Goal: Task Accomplishment & Management: Use online tool/utility

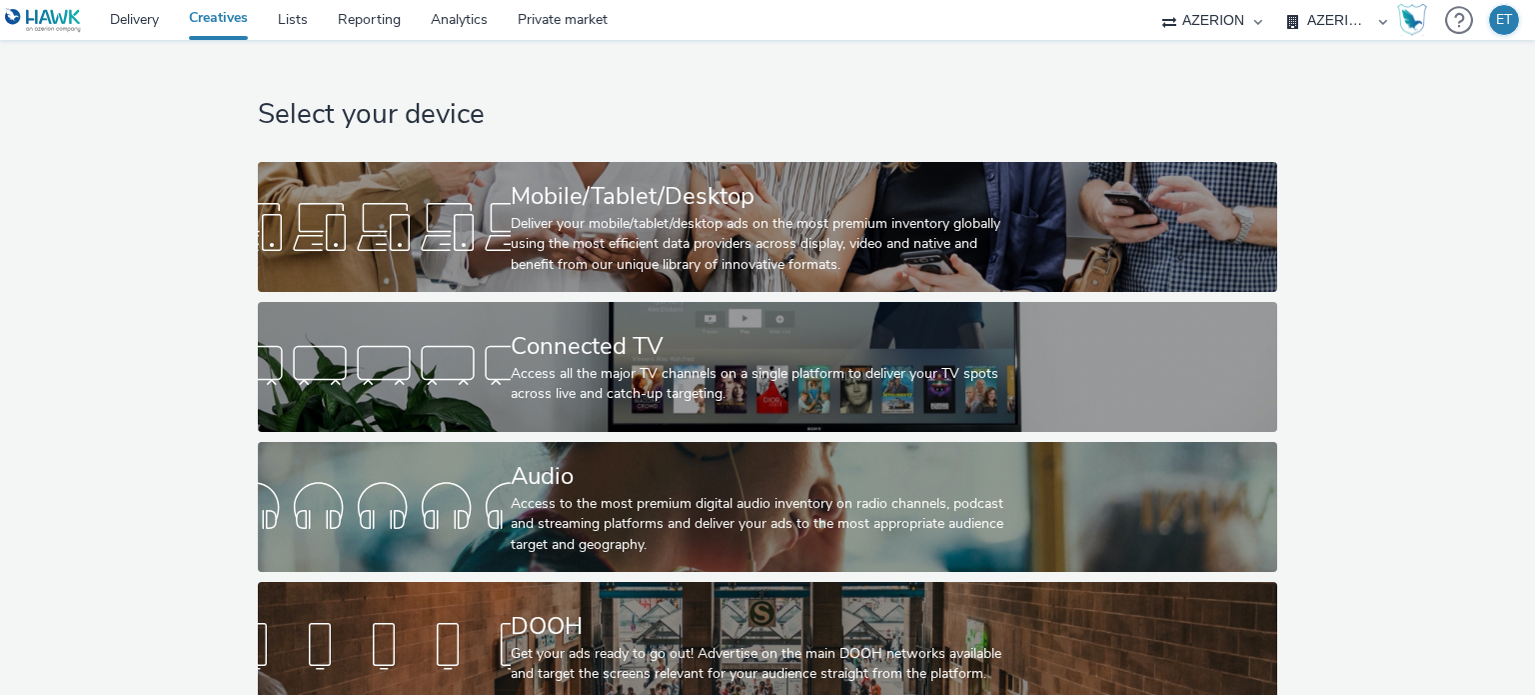
select select "79162ed7-0017-4339-93b0-3399b708648f"
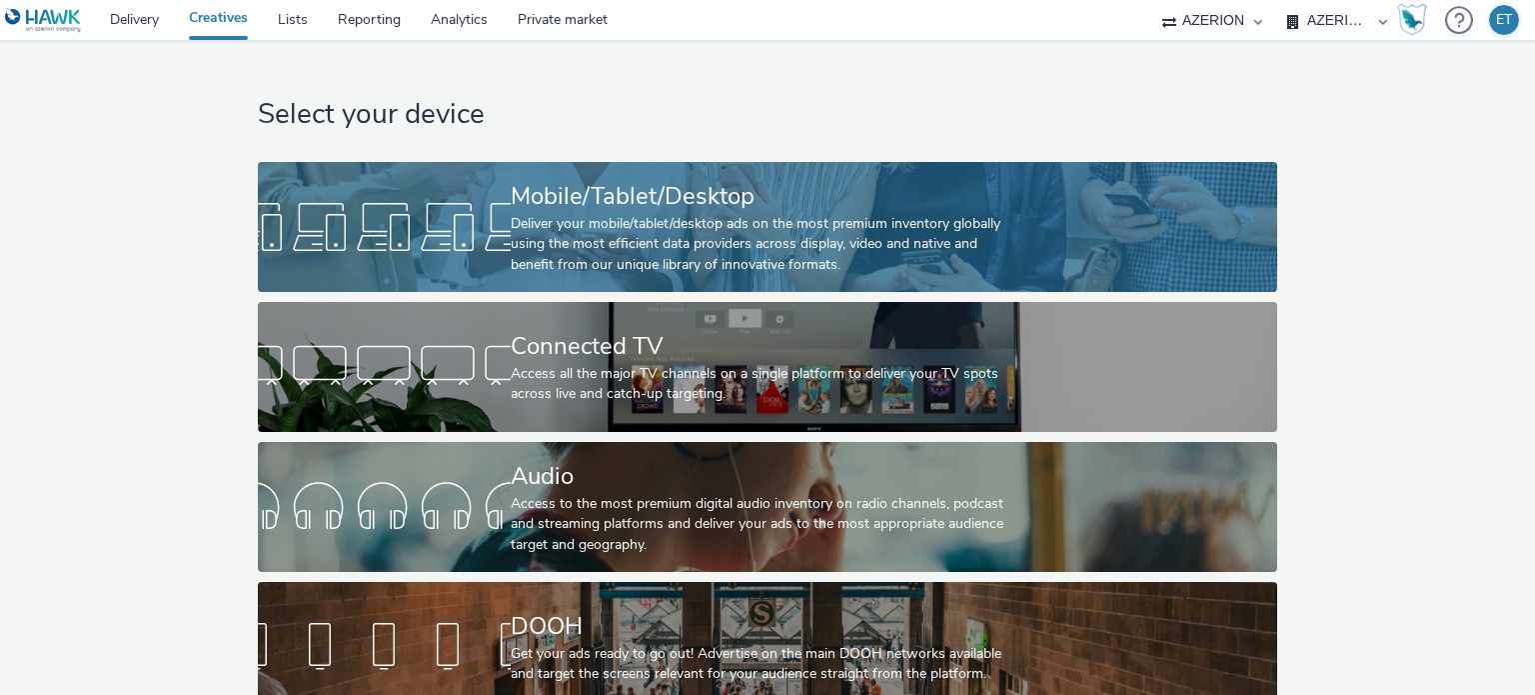
click at [744, 238] on div "Deliver your mobile/tablet/desktop ads on the most premium inventory globally u…" at bounding box center [764, 244] width 506 height 61
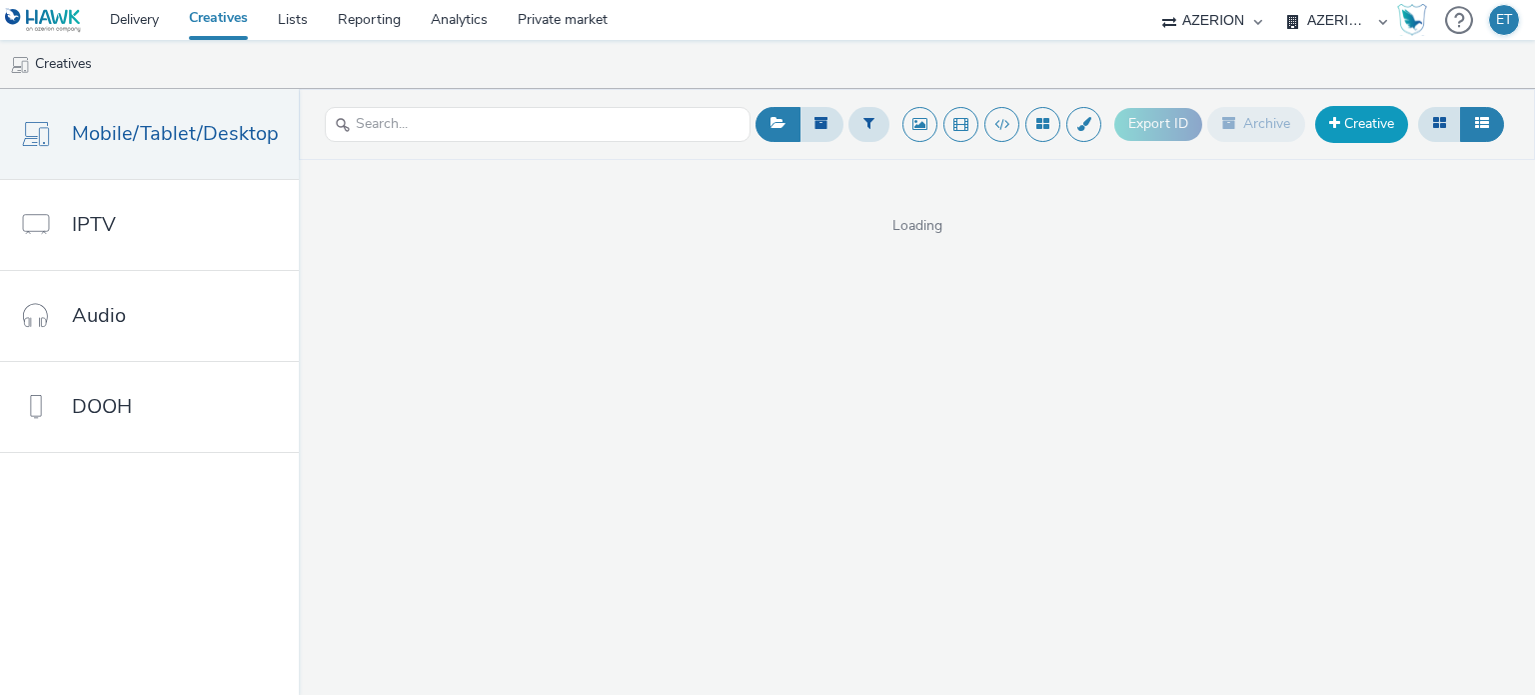
click at [1344, 122] on link "Creative" at bounding box center [1362, 124] width 93 height 36
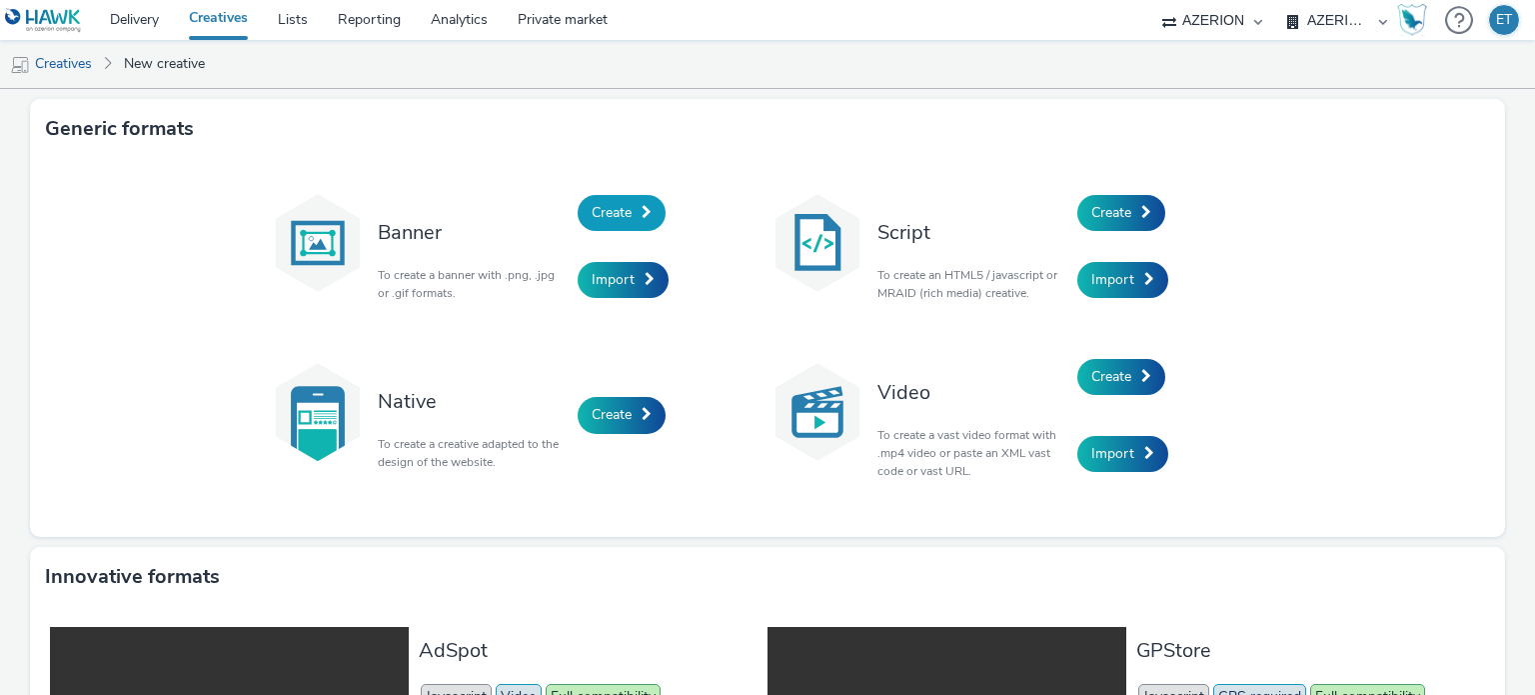
click at [632, 218] on link "Create" at bounding box center [622, 213] width 88 height 36
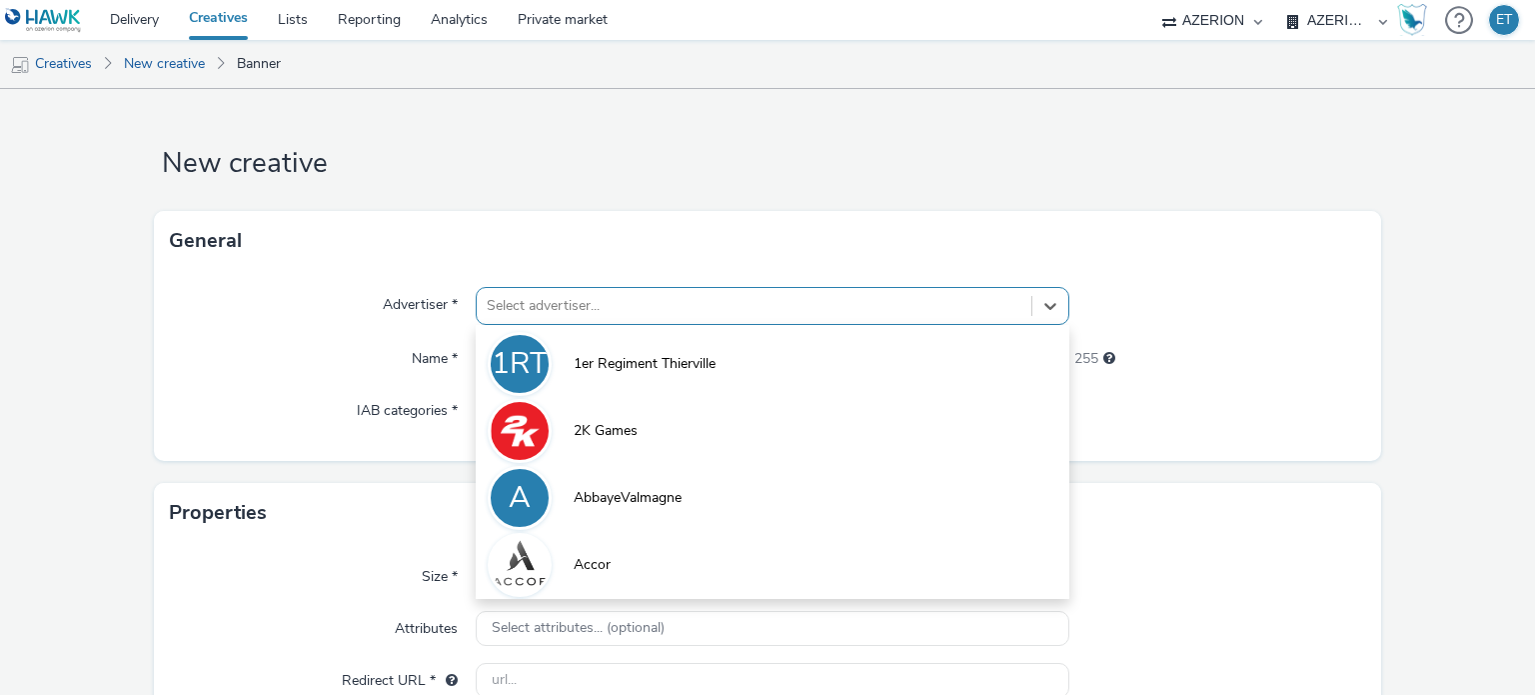
click at [640, 310] on div "option 1er Regiment Thierville focused, 1 of 10. 10 results available. Use Up a…" at bounding box center [772, 306] width 593 height 38
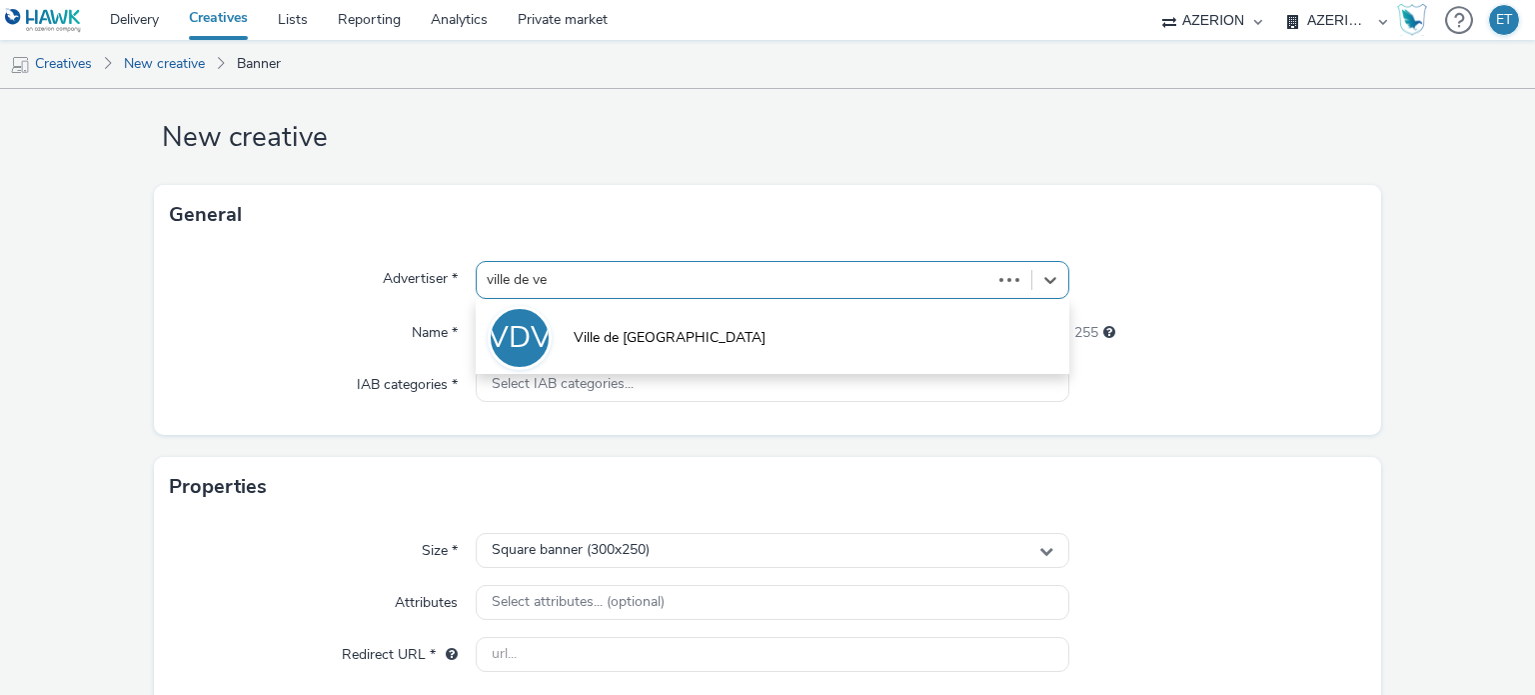
type input "ville de ver"
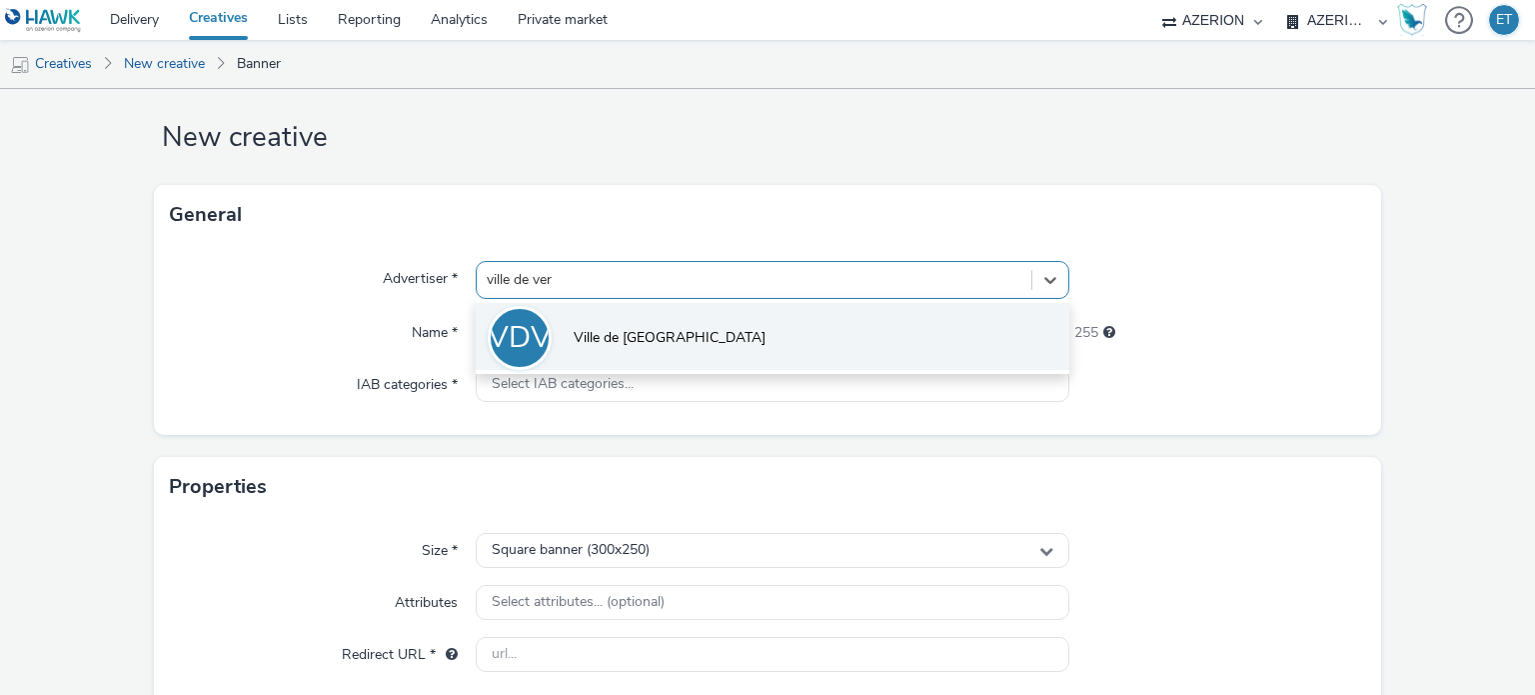
click at [640, 331] on span "Ville de [GEOGRAPHIC_DATA]" at bounding box center [670, 338] width 192 height 20
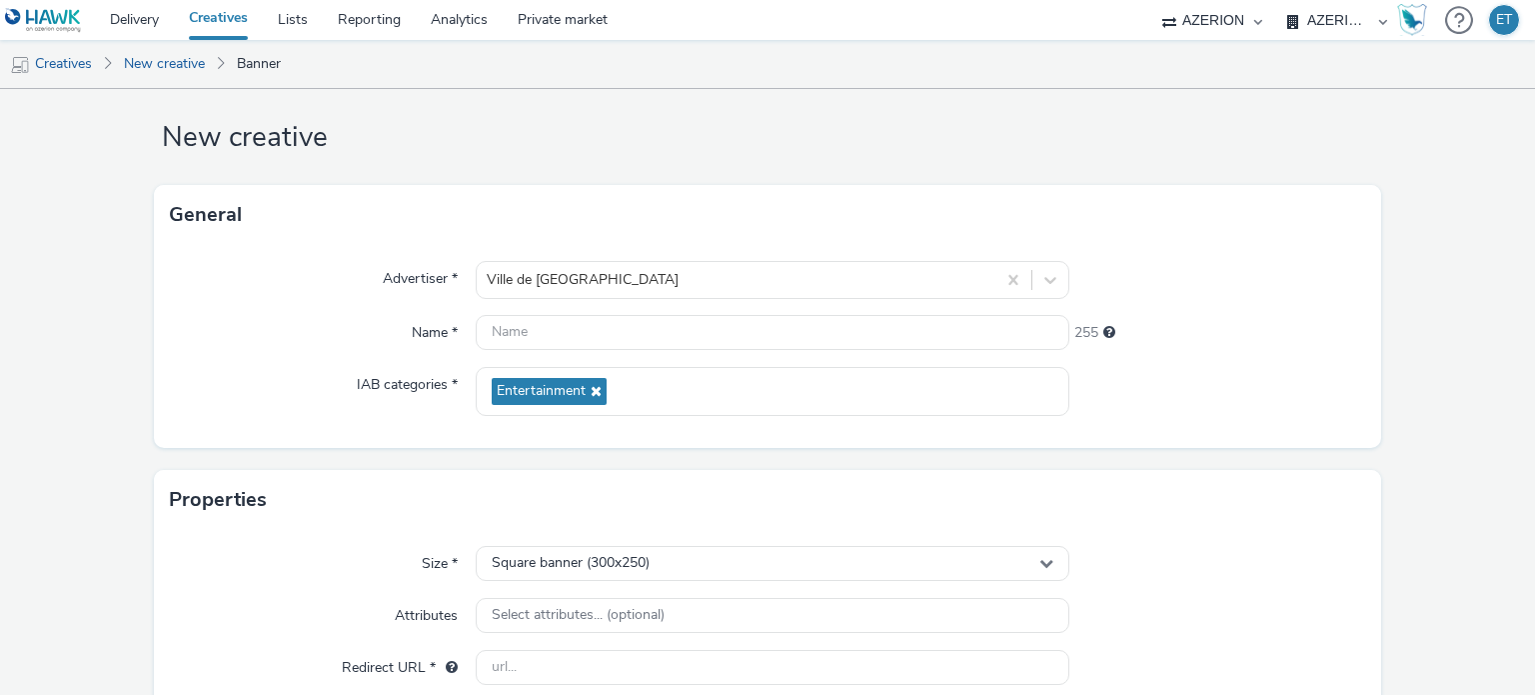
click at [1, 155] on form "New creative General Advertiser * Ville de [GEOGRAPHIC_DATA] Name * 255 IAB cat…" at bounding box center [767, 546] width 1535 height 966
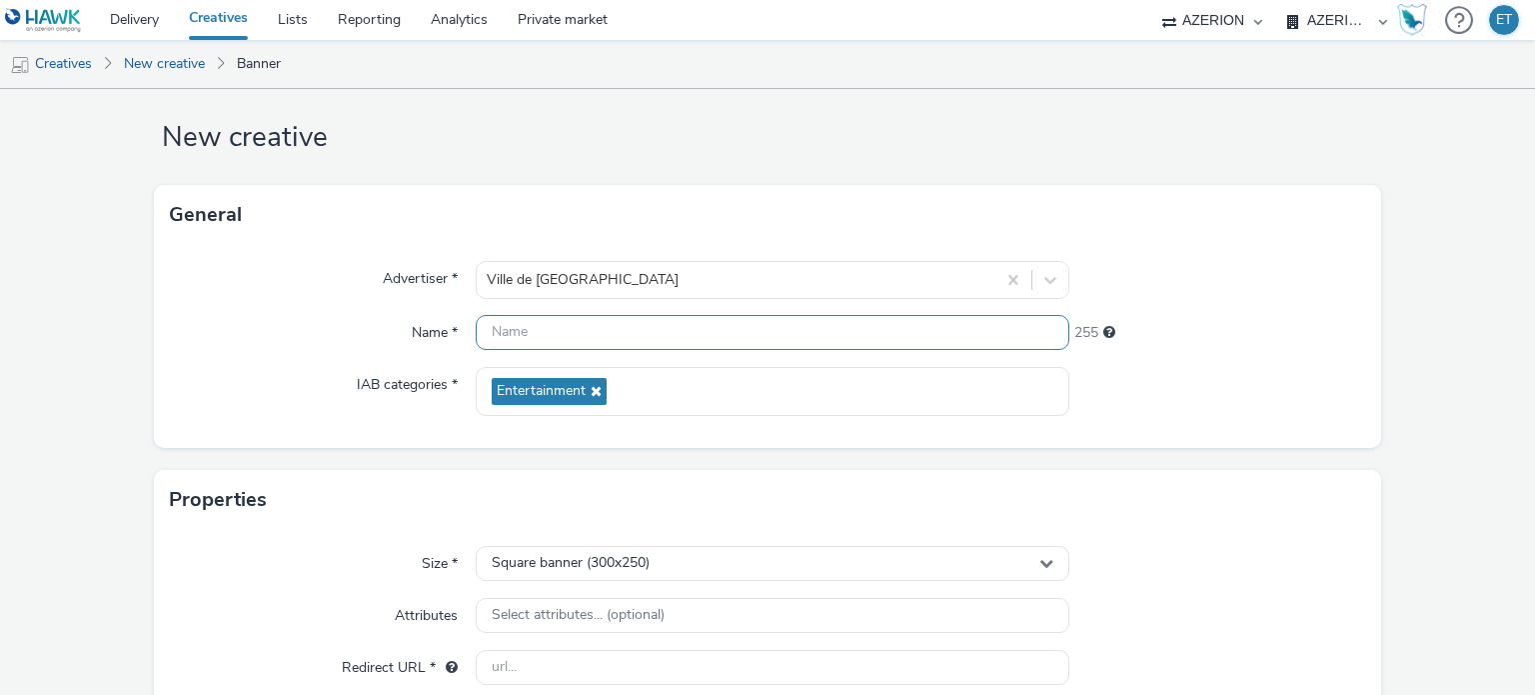
click at [493, 339] on input "text" at bounding box center [772, 332] width 593 height 35
click at [696, 338] on input "VilledeVerdun_FaubourgDuBlues_320x480_03.10.2025" at bounding box center [772, 332] width 593 height 35
type input "VilledeVerdun_FaubourgDuBlues_320x480_03.10.2025"
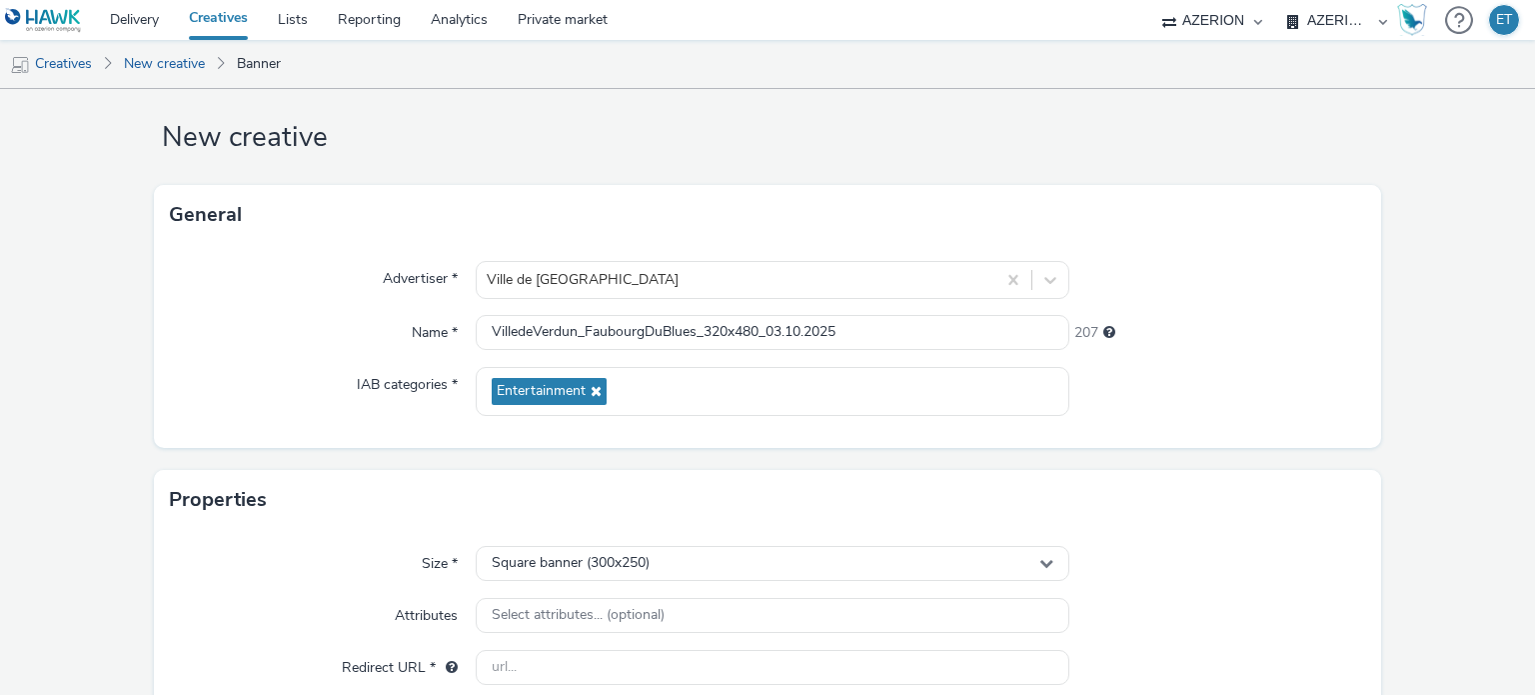
click at [96, 347] on form "New creative General Advertiser * Ville de [GEOGRAPHIC_DATA] Name * VilledeVerd…" at bounding box center [767, 546] width 1535 height 966
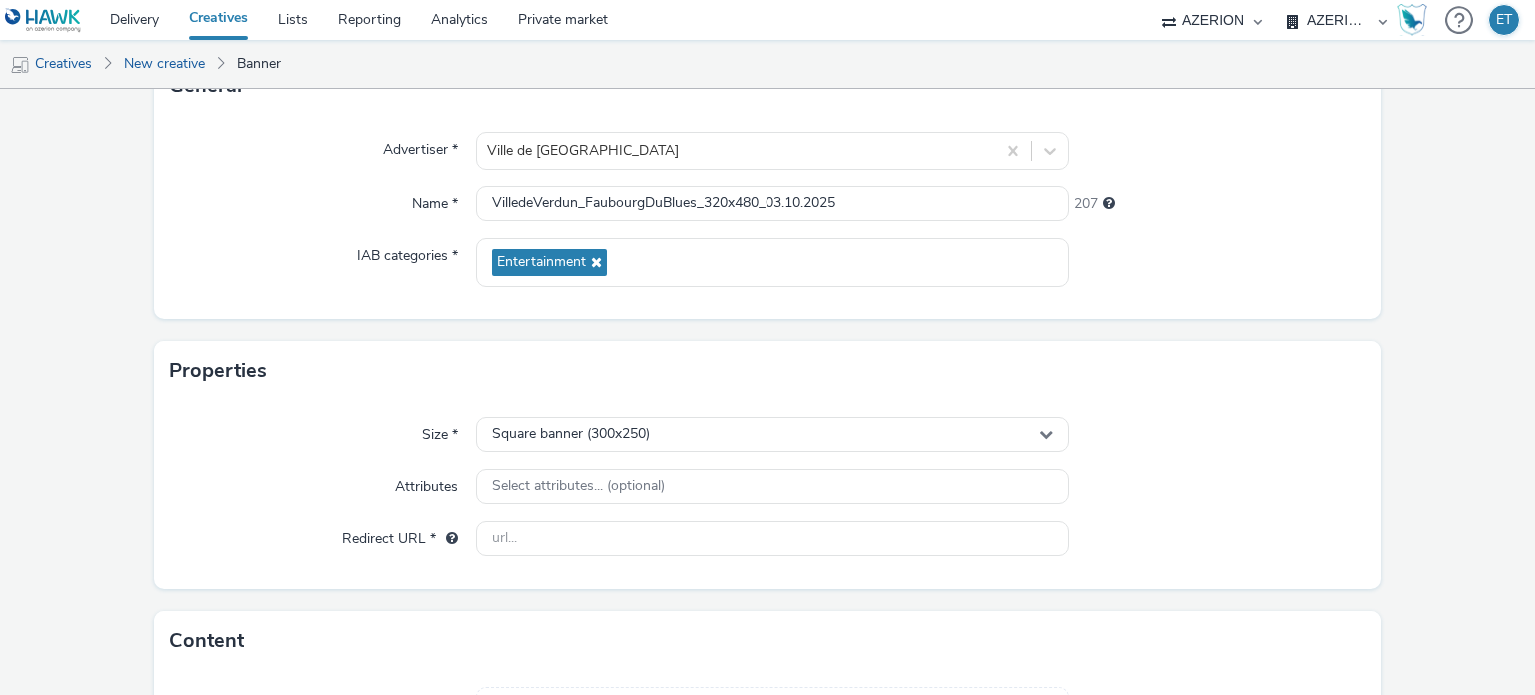
scroll to position [154, 0]
click at [550, 428] on span "Square banner (300x250)" at bounding box center [571, 435] width 158 height 17
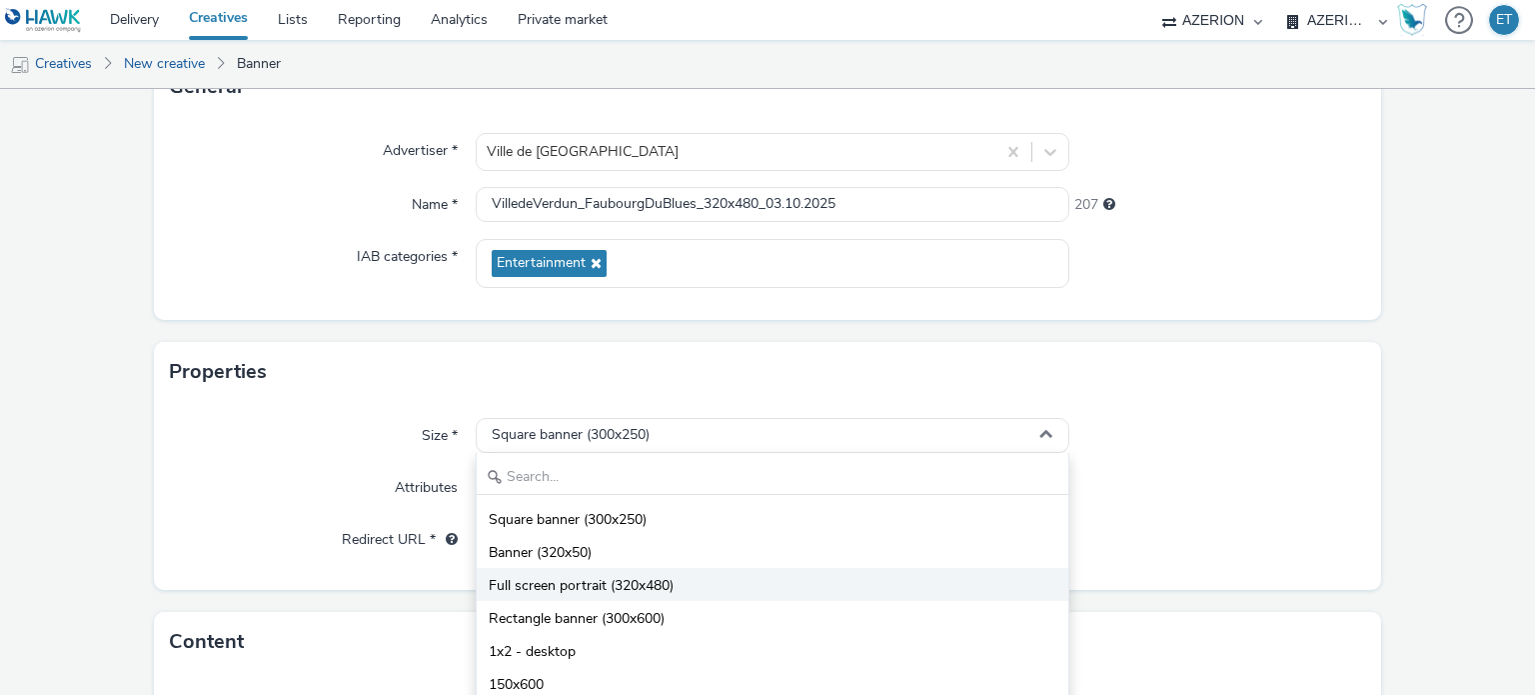
click at [564, 590] on span "Full screen portrait (320x480)" at bounding box center [581, 586] width 185 height 20
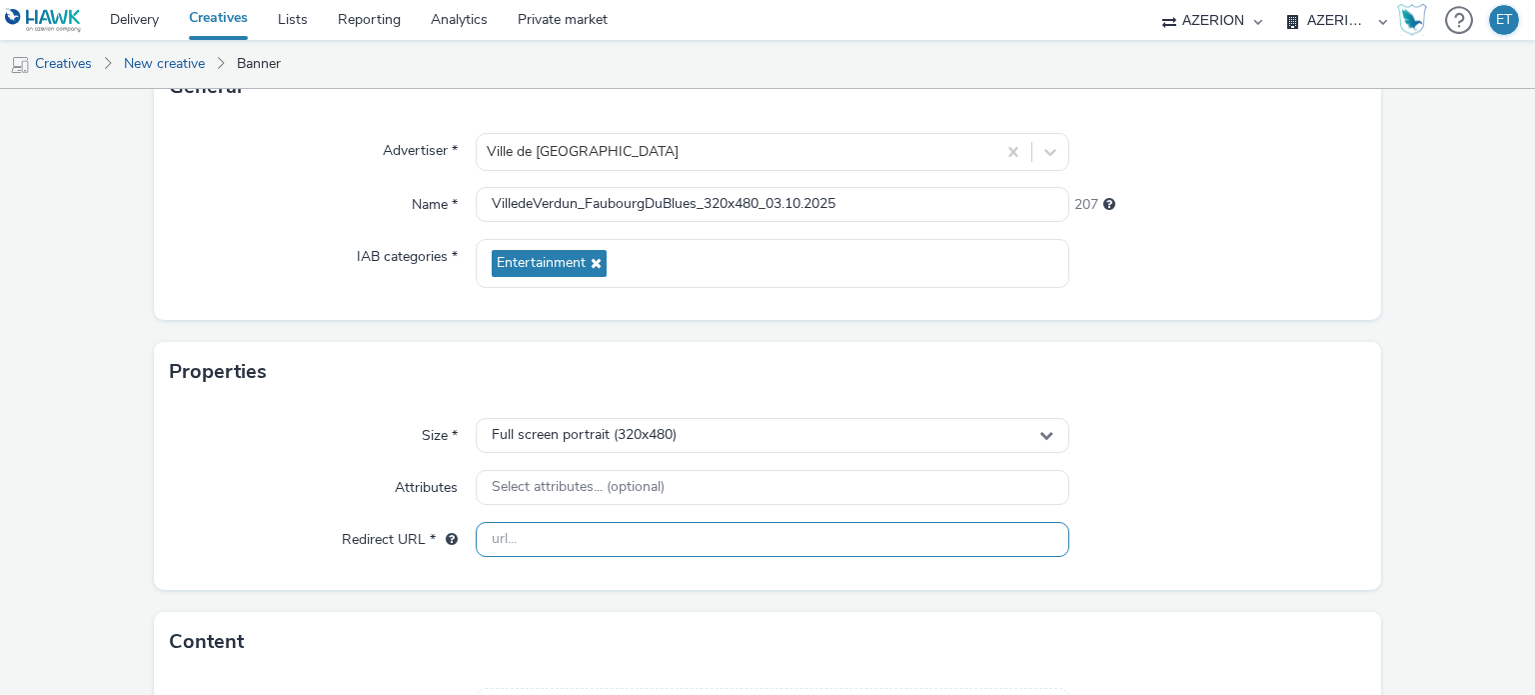
click at [521, 547] on input "text" at bounding box center [772, 539] width 593 height 35
paste input "[URL][DOMAIN_NAME]"
type input "[URL][DOMAIN_NAME]"
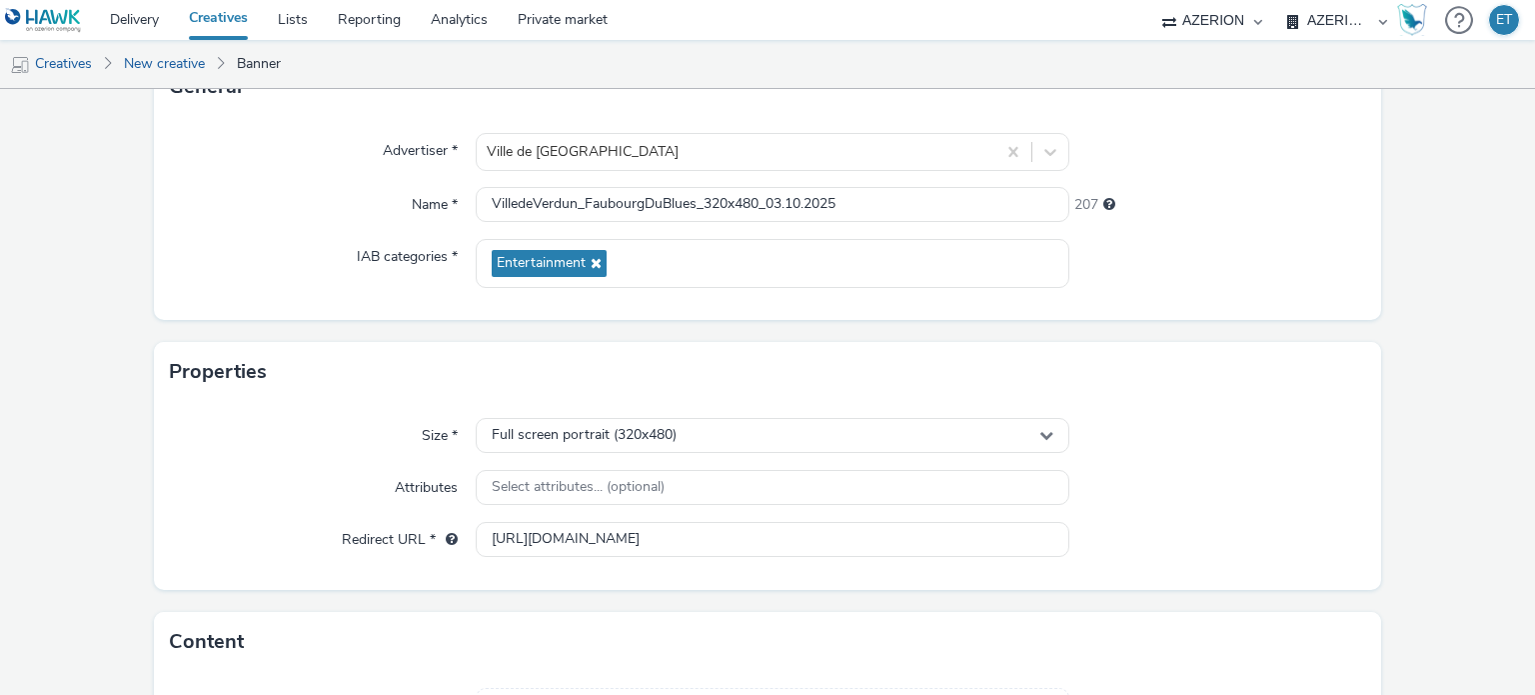
click at [120, 503] on form "New creative General Advertiser * Ville de [GEOGRAPHIC_DATA] Name * VilledeVerd…" at bounding box center [767, 418] width 1535 height 966
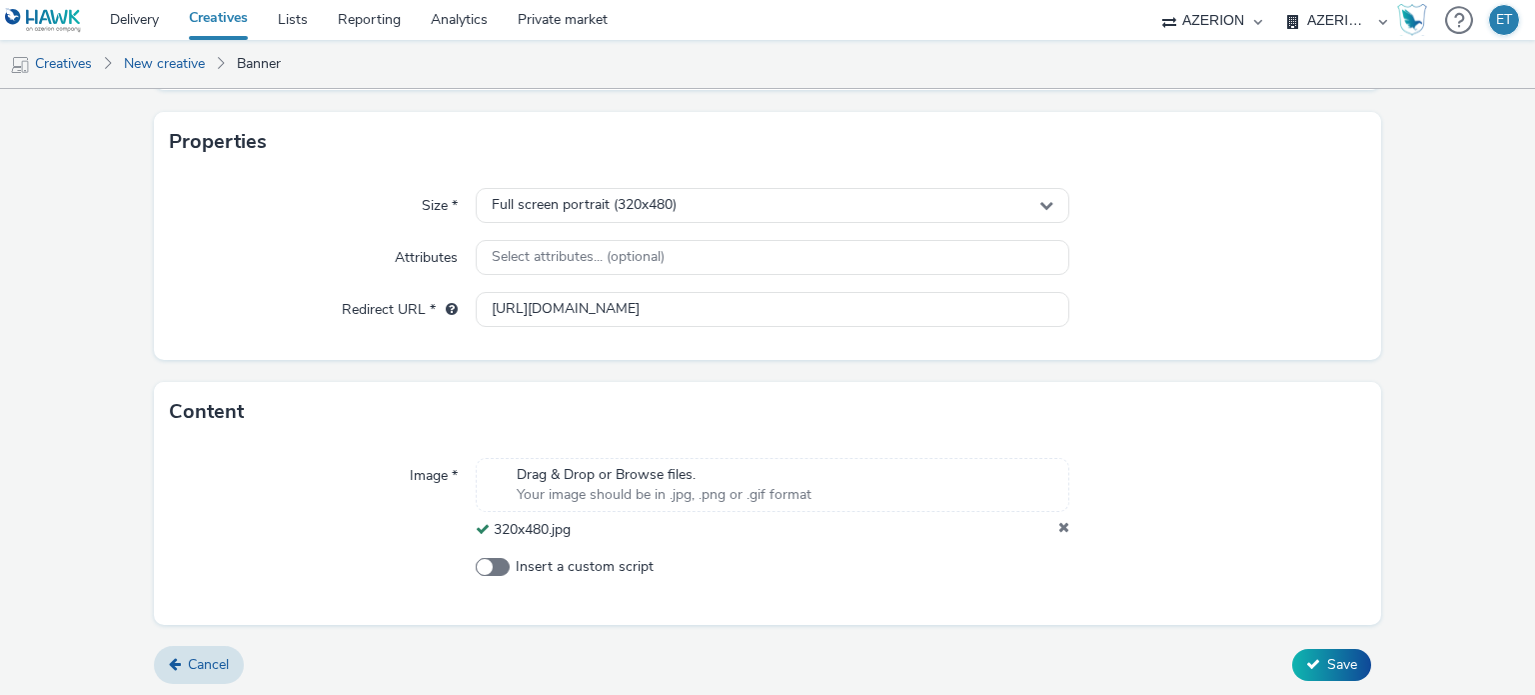
scroll to position [385, 0]
click at [1344, 655] on span "Save" at bounding box center [1343, 663] width 30 height 19
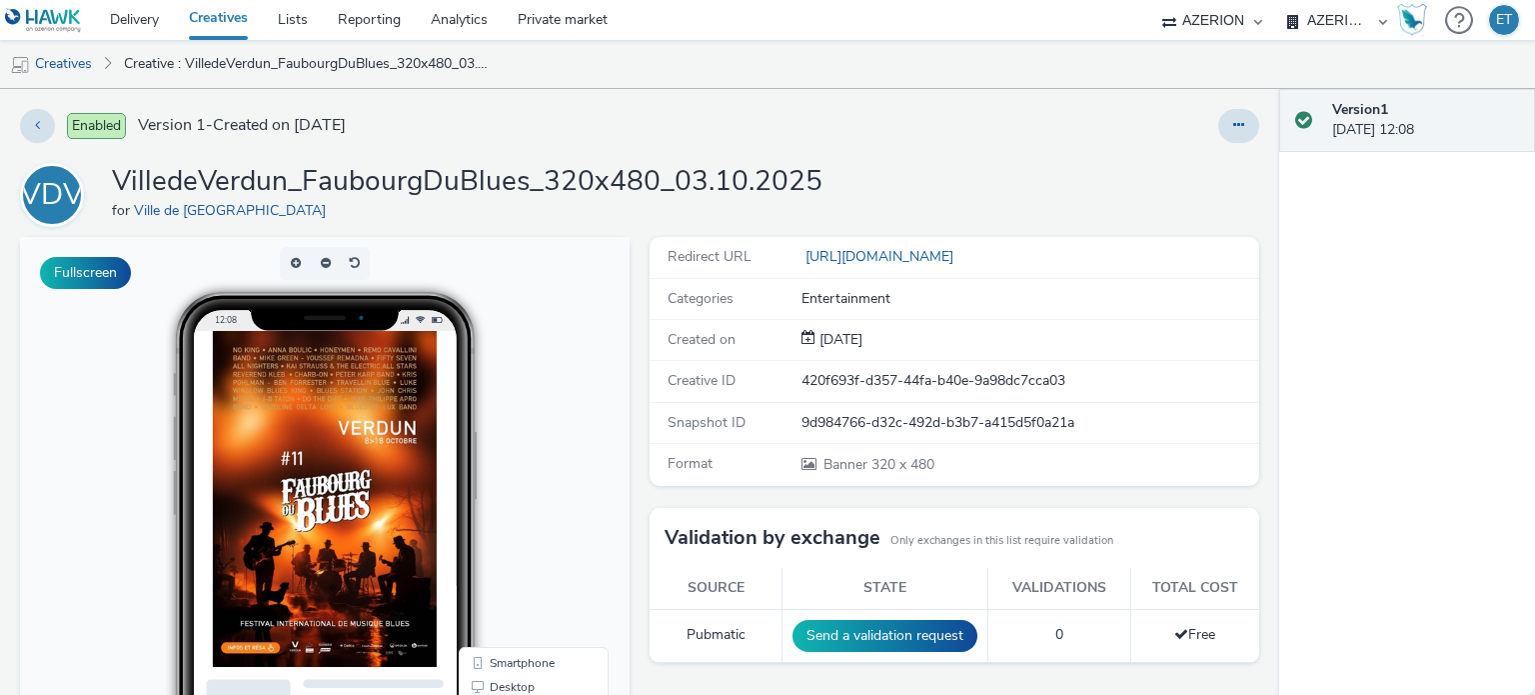
click at [768, 171] on h1 "VilledeVerdun_FaubourgDuBlues_320x480_03.10.2025" at bounding box center [467, 182] width 711 height 38
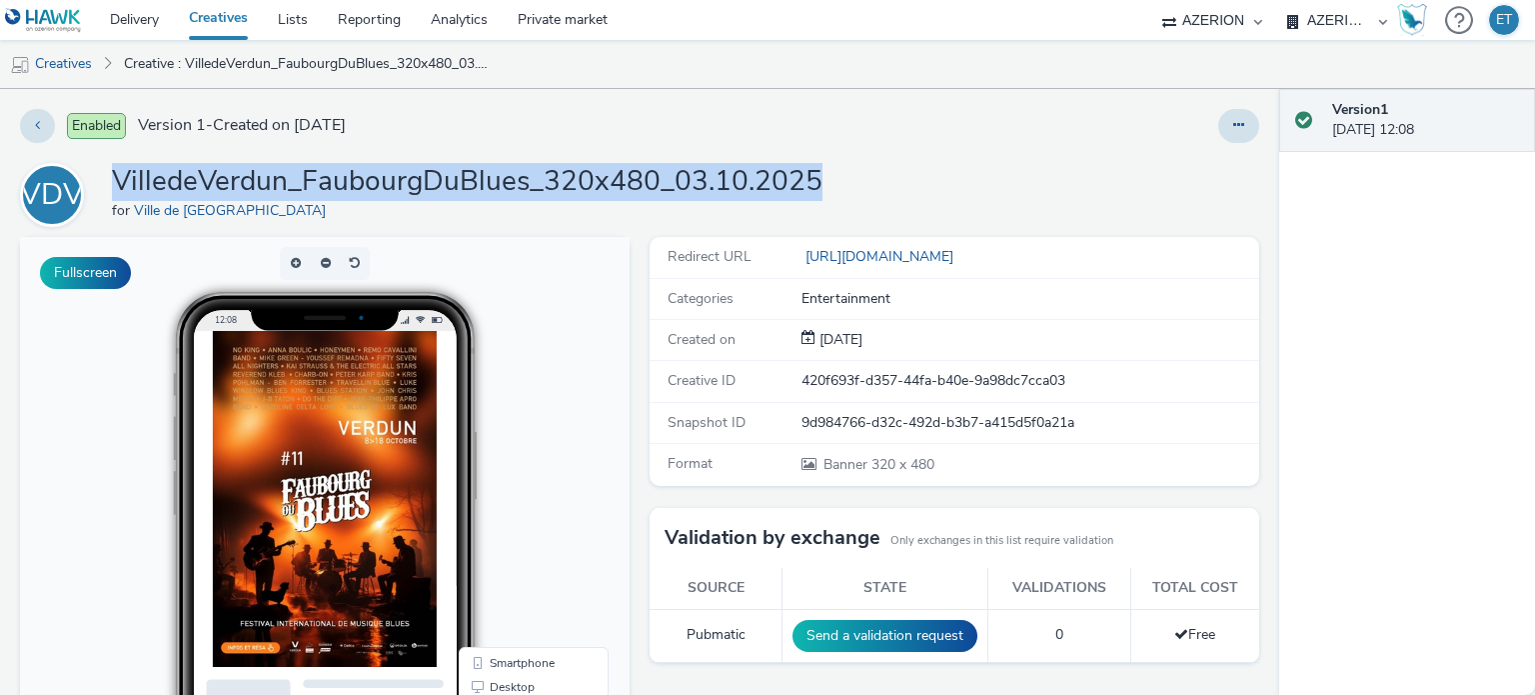
click at [768, 171] on h1 "VilledeVerdun_FaubourgDuBlues_320x480_03.10.2025" at bounding box center [467, 182] width 711 height 38
copy h1 "VilledeVerdun_FaubourgDuBlues_320x480_03.10.2025"
click at [76, 51] on link "Creatives" at bounding box center [51, 64] width 102 height 48
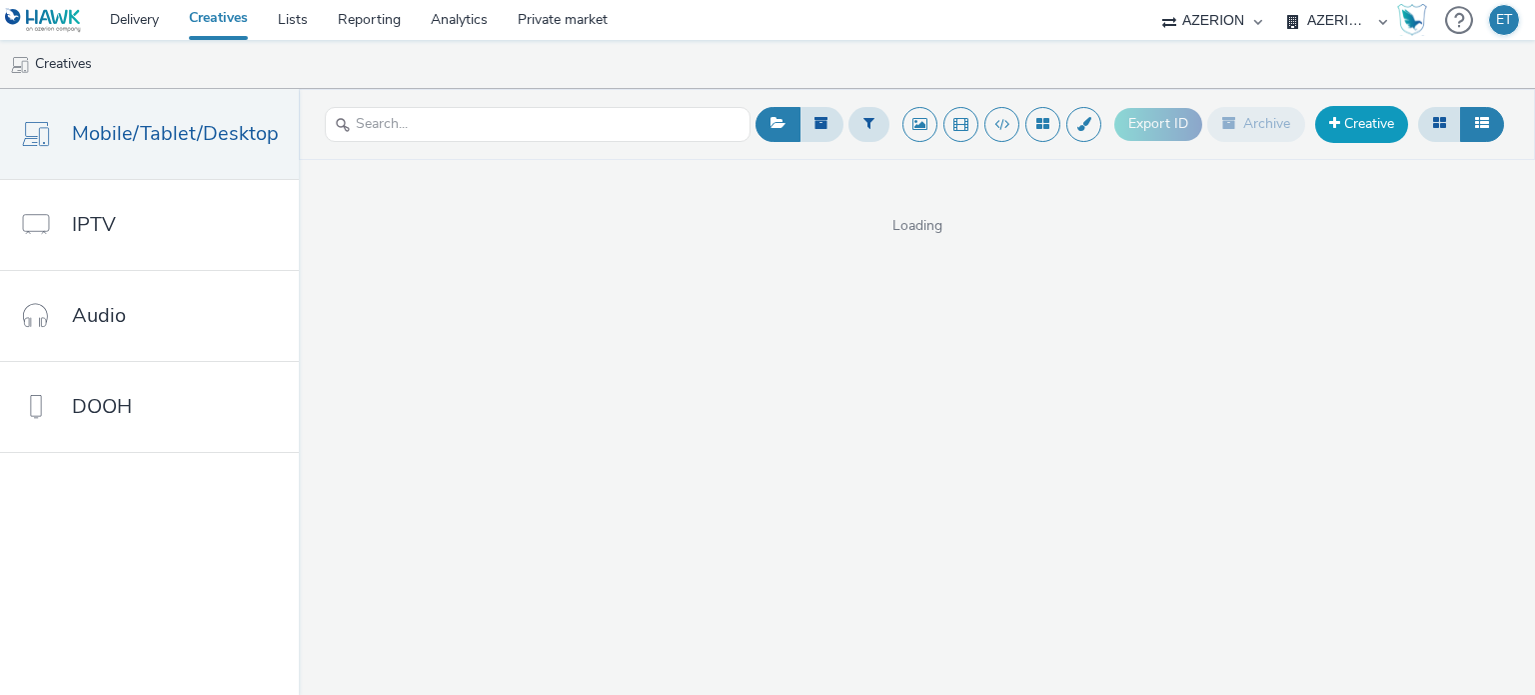
click at [1344, 139] on link "Creative" at bounding box center [1362, 124] width 93 height 36
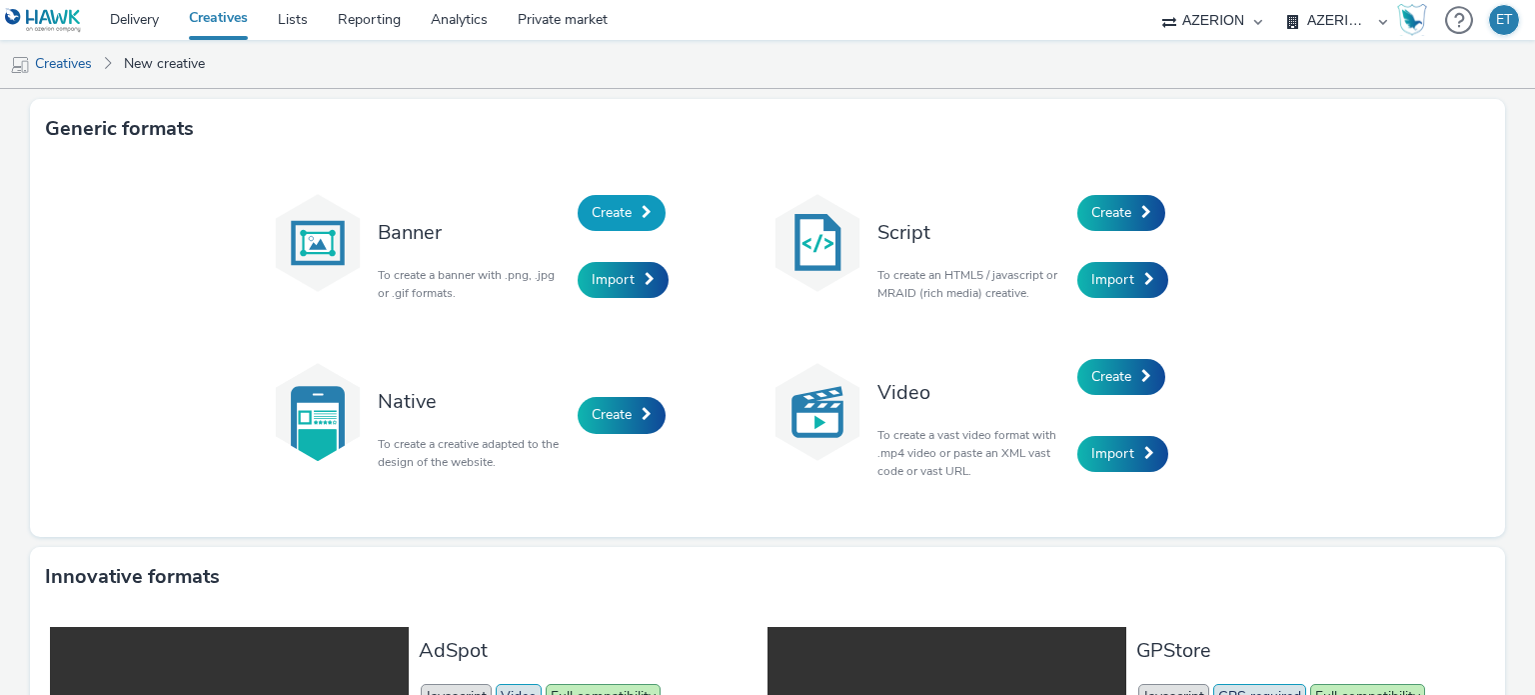
click at [630, 211] on link "Create" at bounding box center [622, 213] width 88 height 36
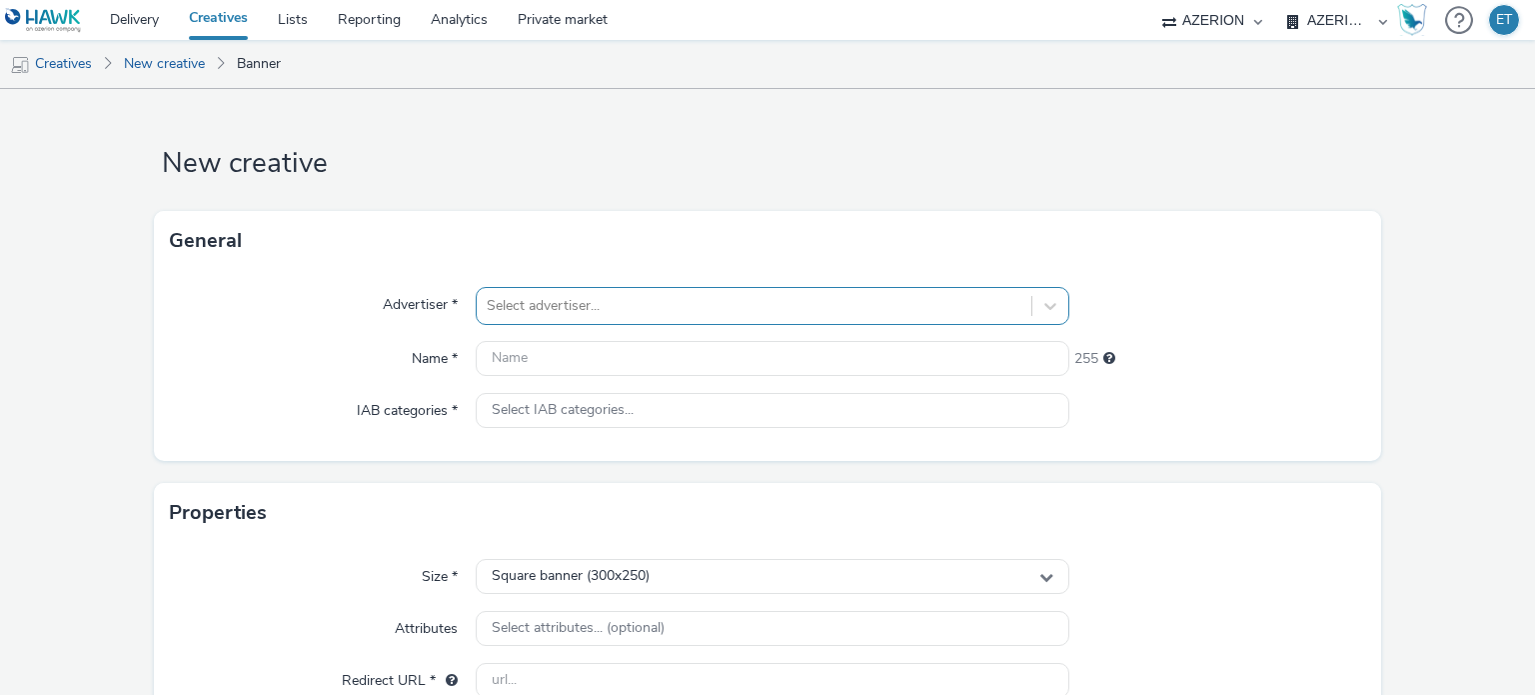
click at [661, 307] on div "Select advertiser..." at bounding box center [772, 306] width 593 height 38
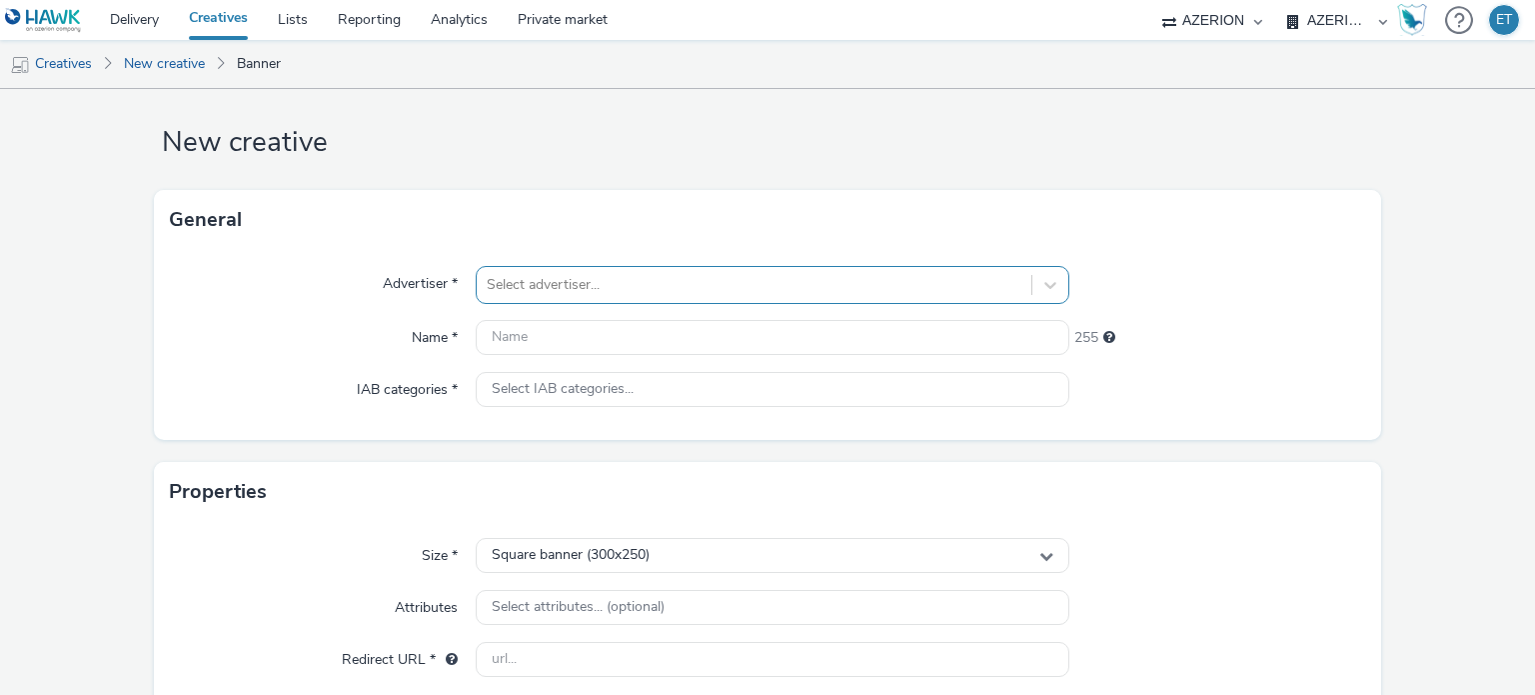
scroll to position [26, 0]
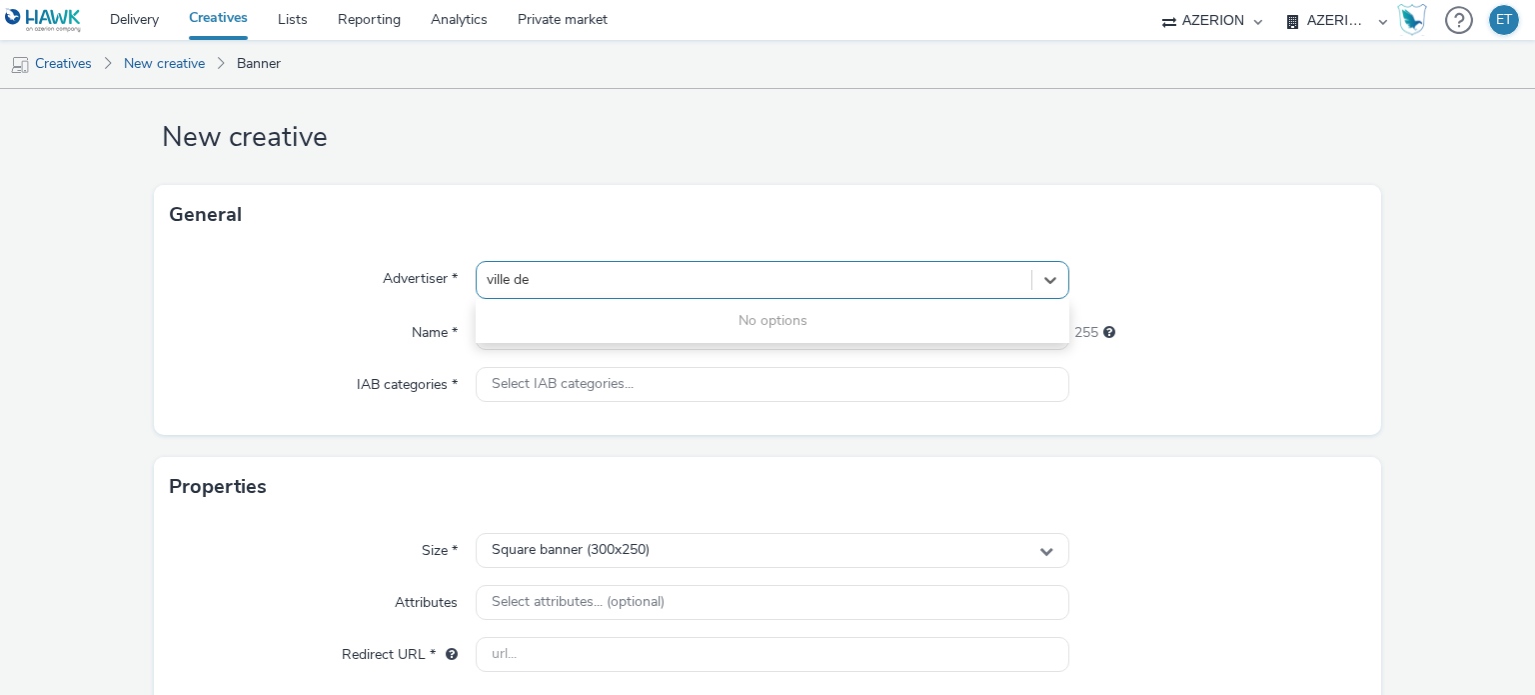
type input "ville de v"
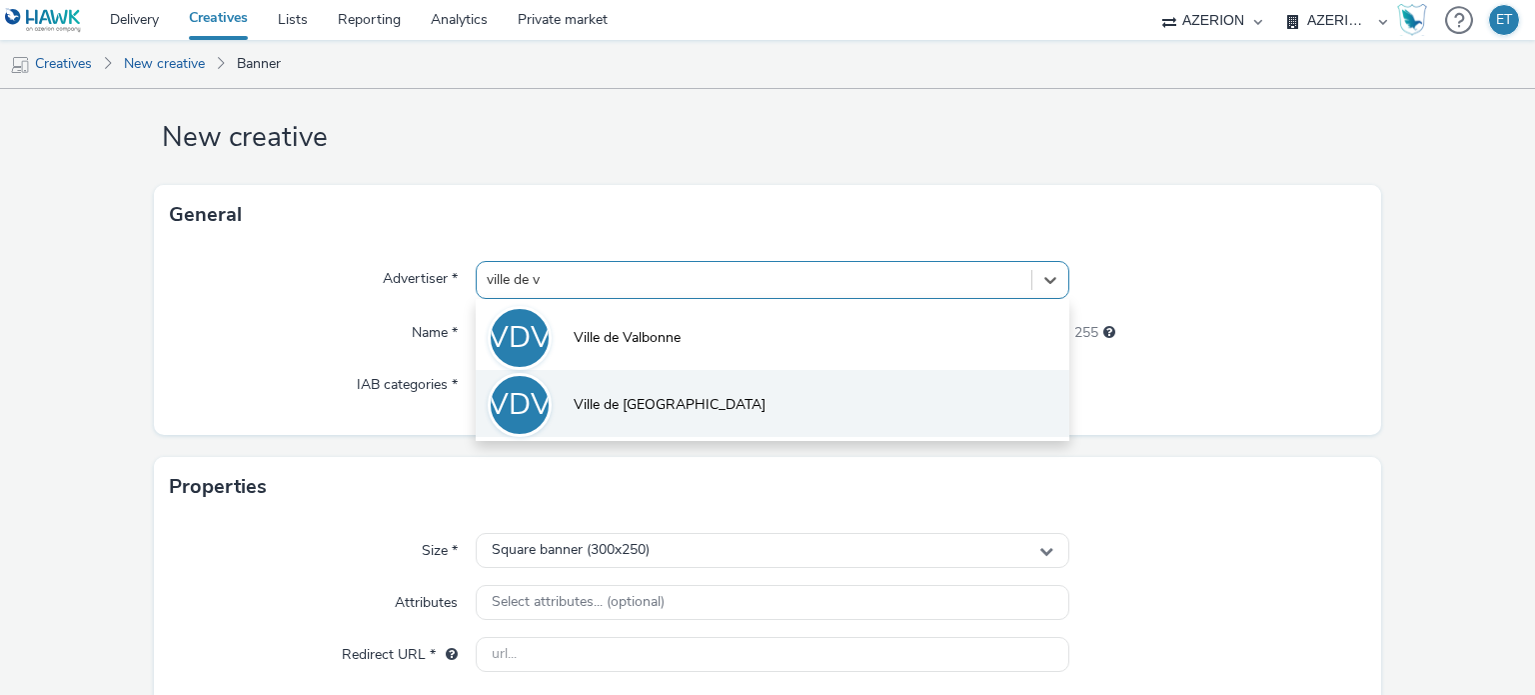
click at [669, 399] on li "VDV Ville de [GEOGRAPHIC_DATA]" at bounding box center [772, 403] width 593 height 67
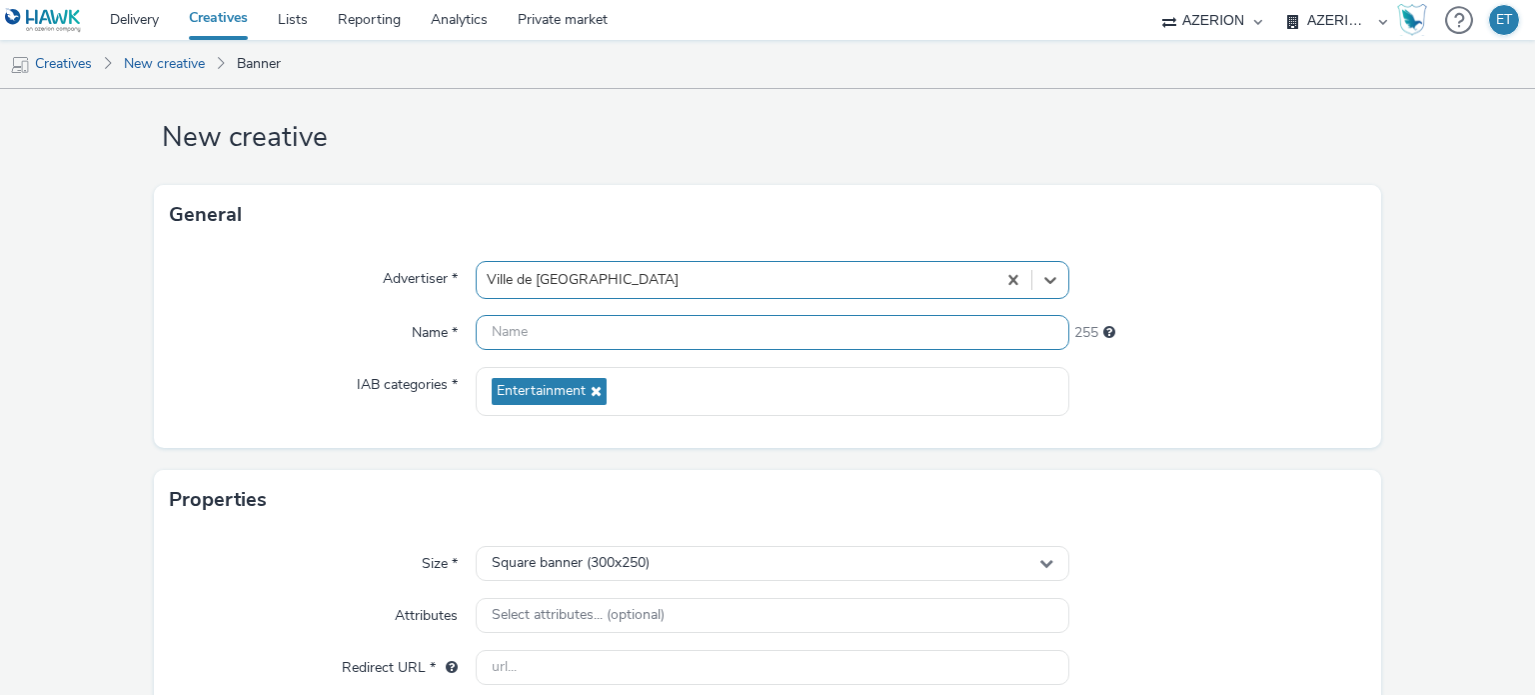
click at [688, 334] on input "text" at bounding box center [772, 332] width 593 height 35
paste input "VilledeVerdun_FaubourgDuBlues_320x480_03.10.2025"
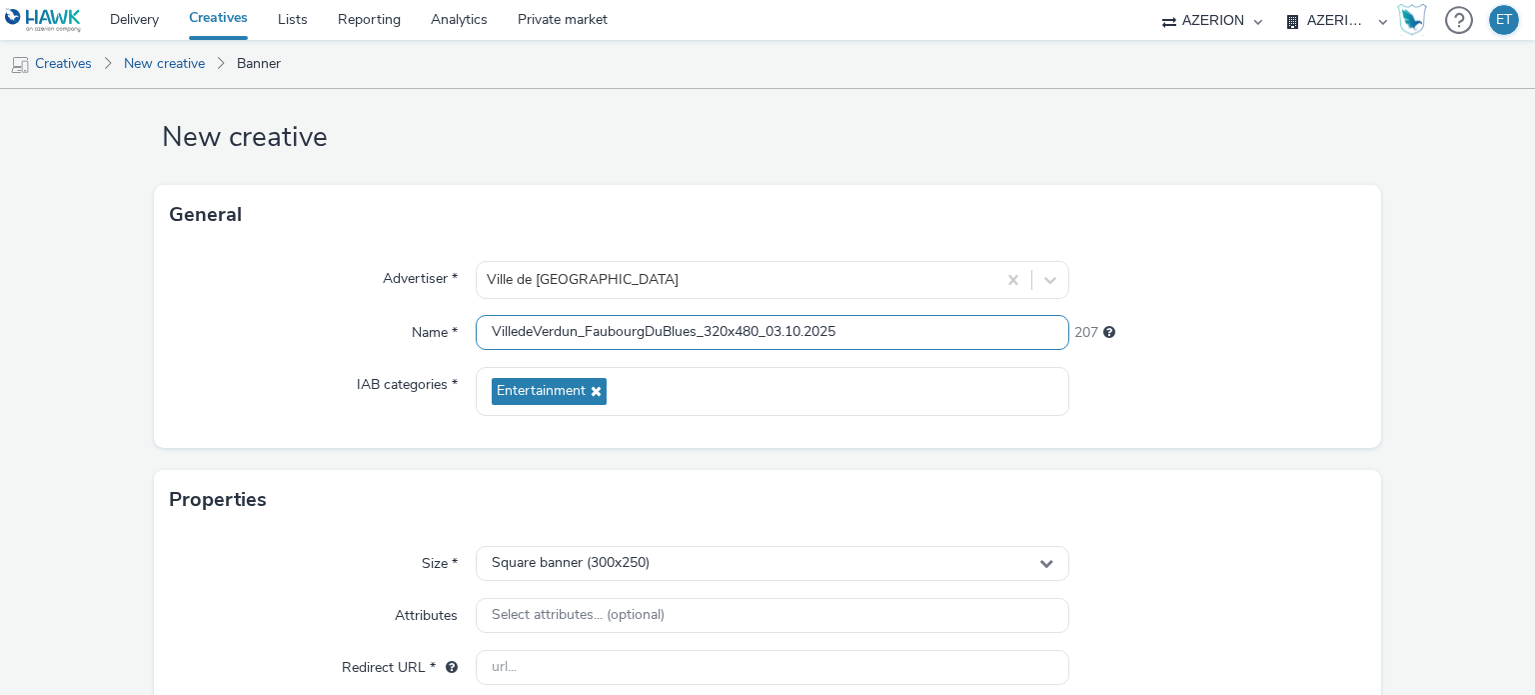
click at [754, 323] on input "VilledeVerdun_FaubourgDuBlues_320x480_03.10.2025" at bounding box center [772, 332] width 593 height 35
type input "VilledeVerdun_FaubourgDuBlues_300x250_03.10.2025"
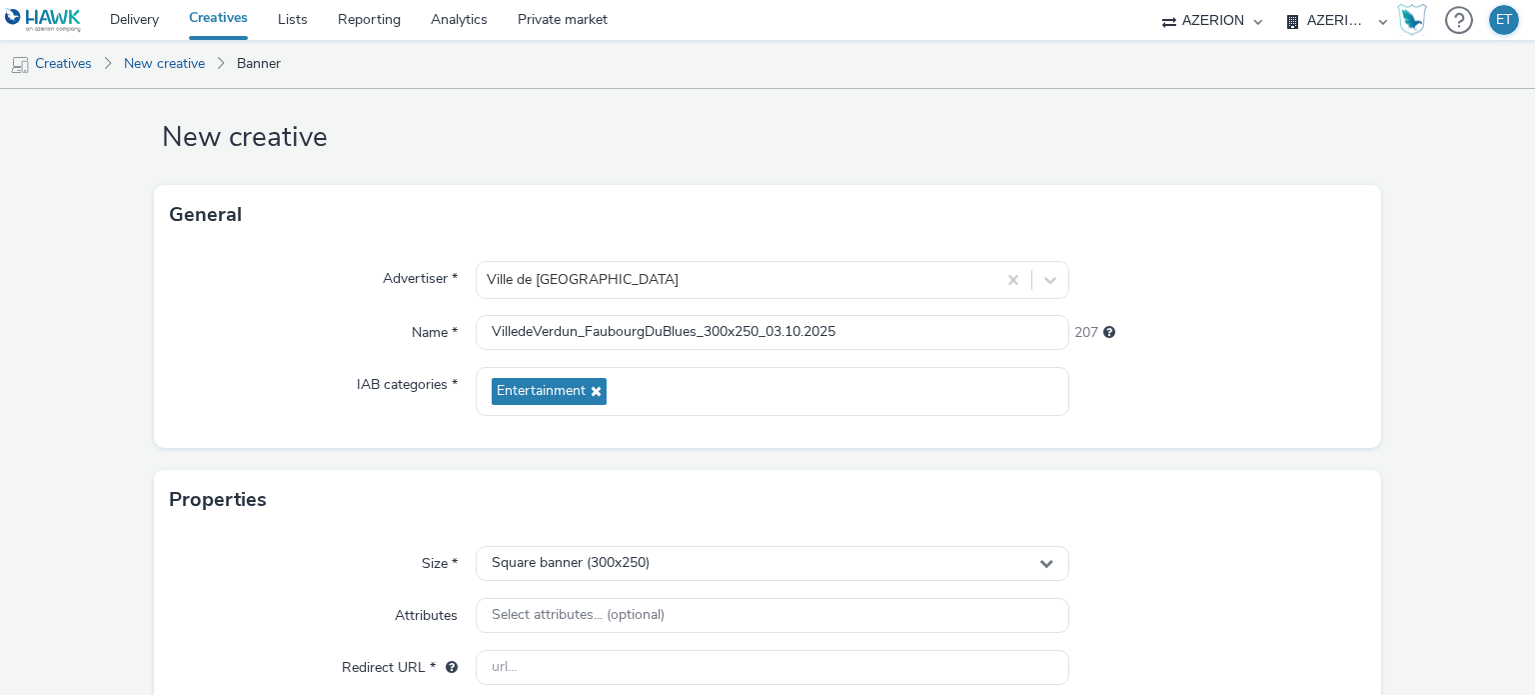
click at [81, 371] on form "New creative General Advertiser * Ville de [GEOGRAPHIC_DATA] Name * VilledeVerd…" at bounding box center [767, 546] width 1535 height 966
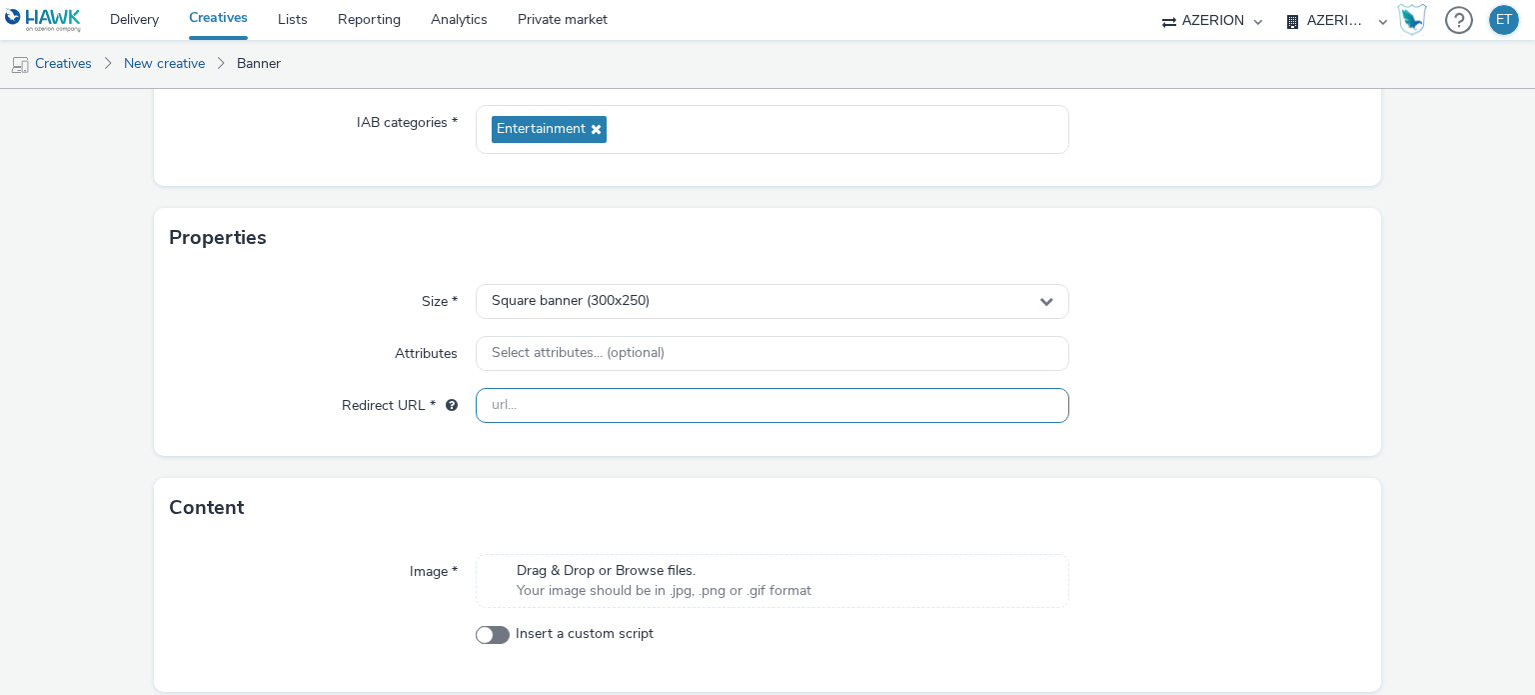
click at [687, 398] on input "text" at bounding box center [772, 405] width 593 height 35
paste input "[URL][DOMAIN_NAME]"
type input "[URL][DOMAIN_NAME]"
click at [96, 372] on form "New creative General Advertiser * Ville de [GEOGRAPHIC_DATA] Name * VilledeVerd…" at bounding box center [767, 284] width 1535 height 966
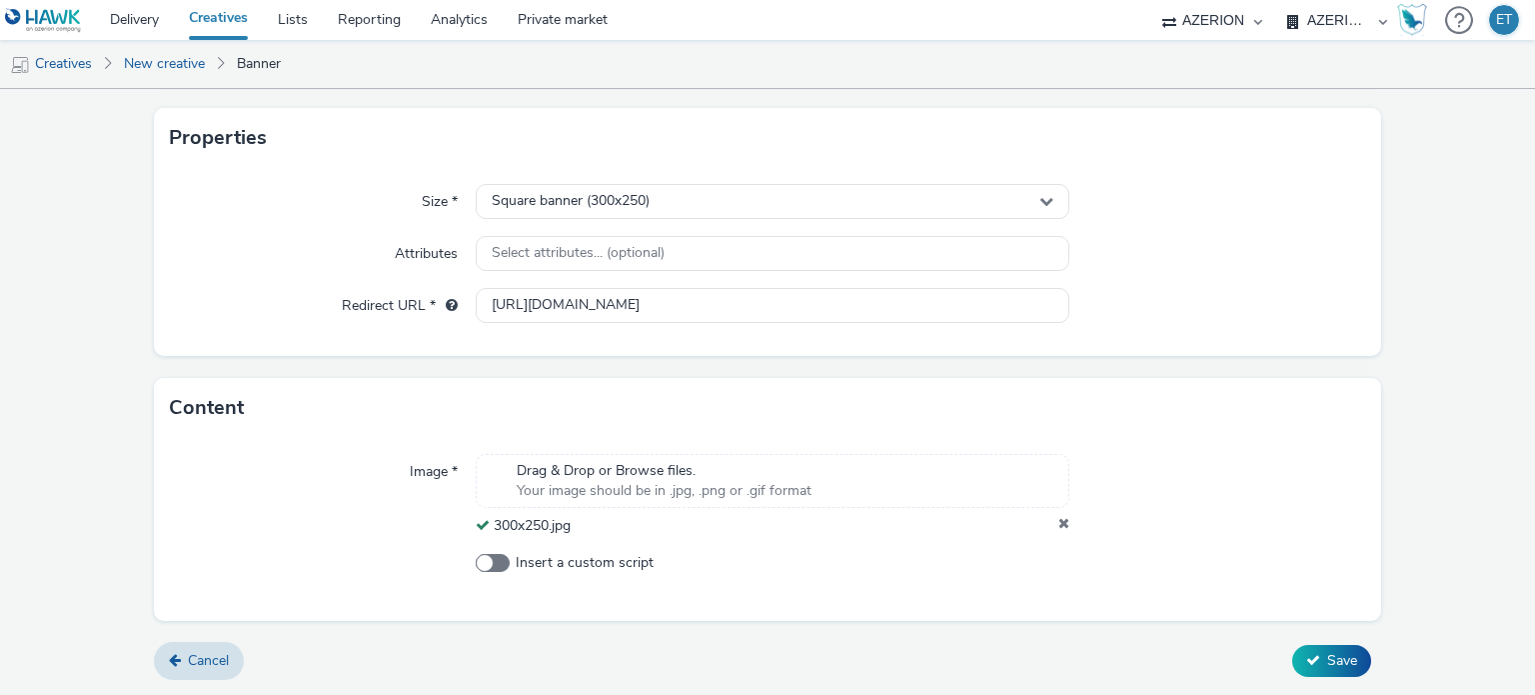
scroll to position [387, 0]
click at [1343, 657] on span "Save" at bounding box center [1343, 661] width 30 height 19
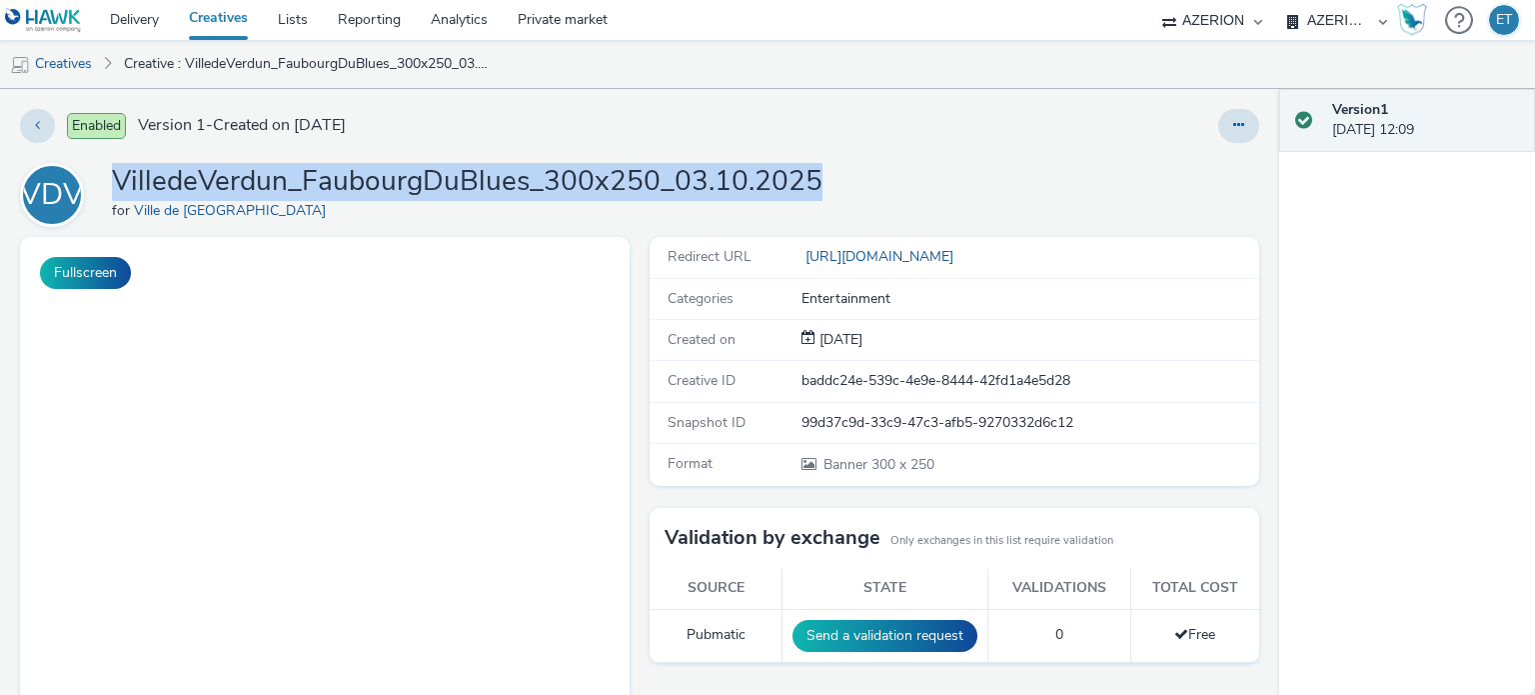
drag, startPoint x: 841, startPoint y: 183, endPoint x: 106, endPoint y: 181, distance: 734.7
click at [106, 181] on div "VDV VilledeVerdun_FaubourgDuBlues_300x250_03.10.2025 for [GEOGRAPHIC_DATA]" at bounding box center [640, 195] width 1240 height 64
copy h1 "VilledeVerdun_FaubourgDuBlues_300x250_03.10.2025"
click at [90, 67] on link "Creatives" at bounding box center [51, 64] width 102 height 48
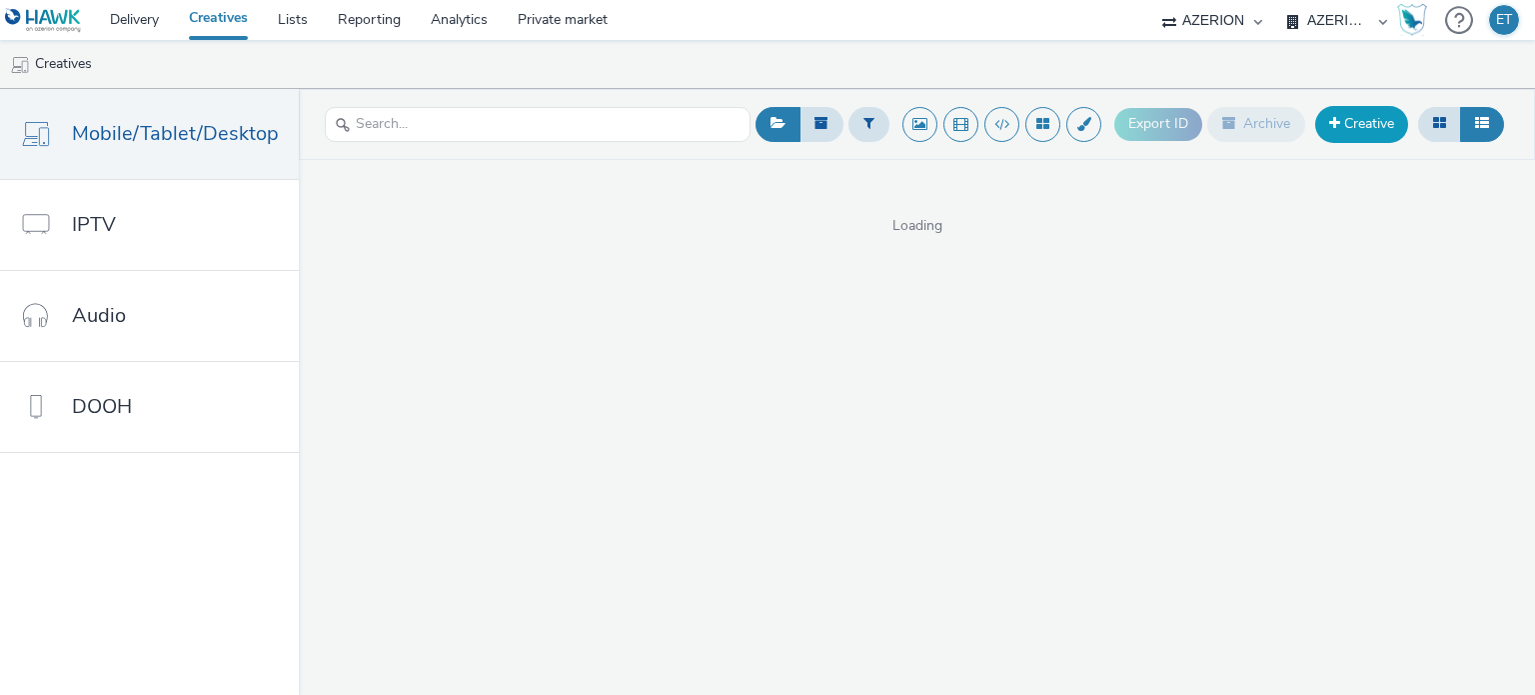
click at [1367, 122] on link "Creative" at bounding box center [1362, 124] width 93 height 36
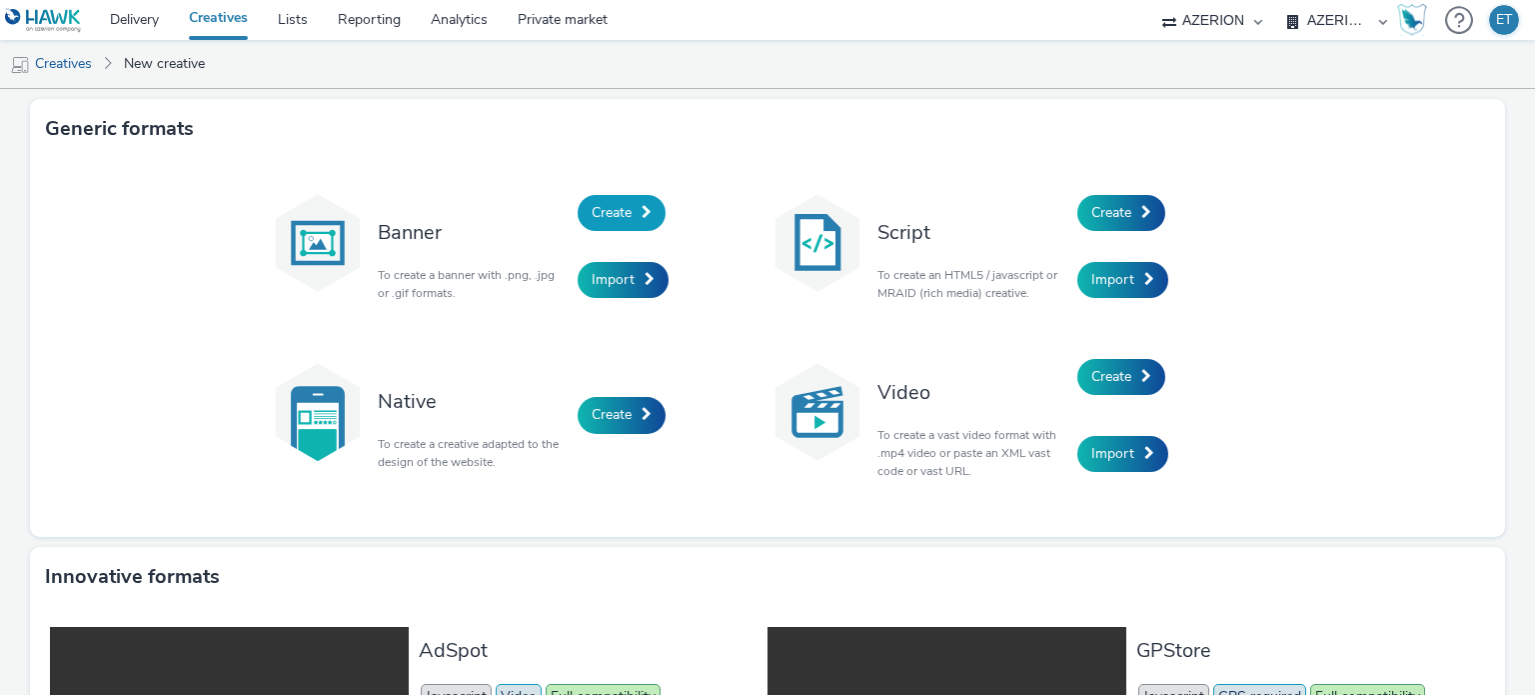
click at [592, 209] on span "Create" at bounding box center [612, 212] width 40 height 19
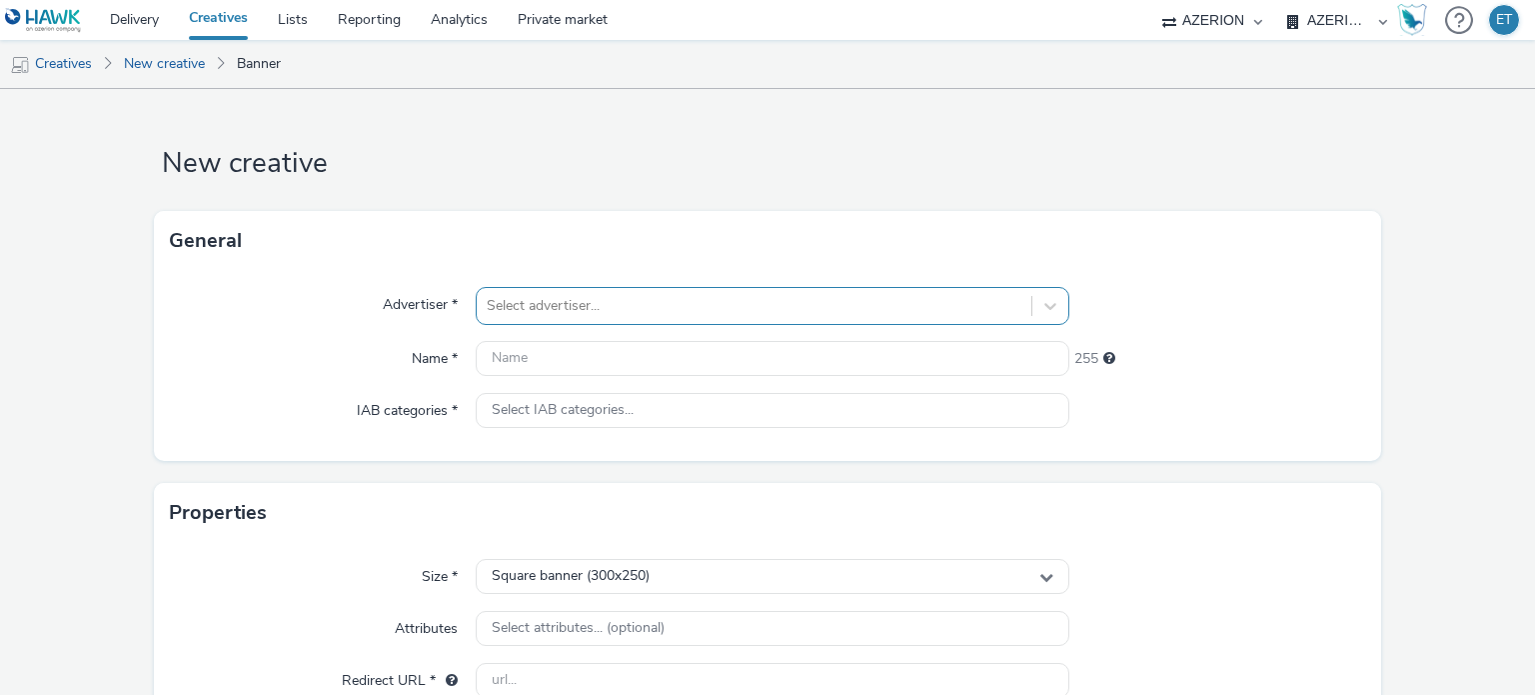
click at [593, 307] on div "Select advertiser..." at bounding box center [772, 306] width 593 height 38
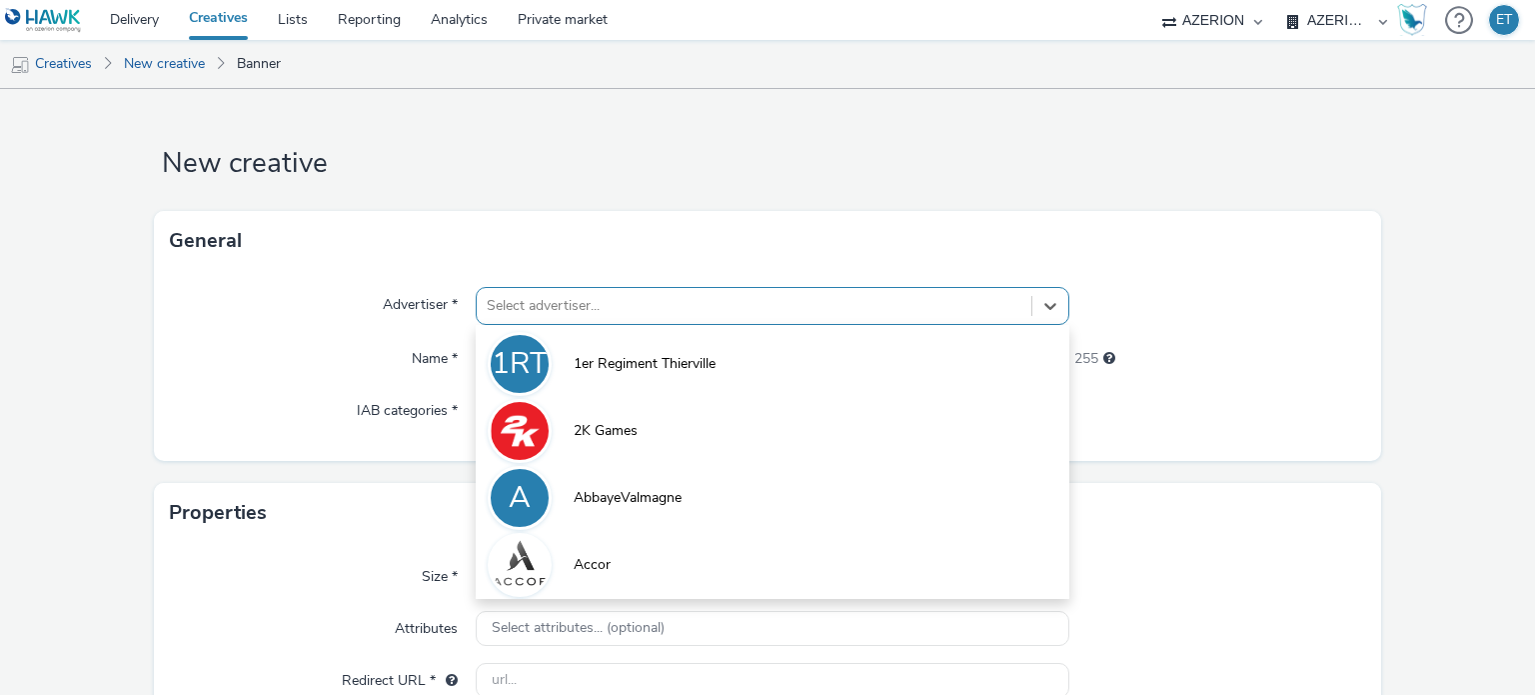
scroll to position [26, 0]
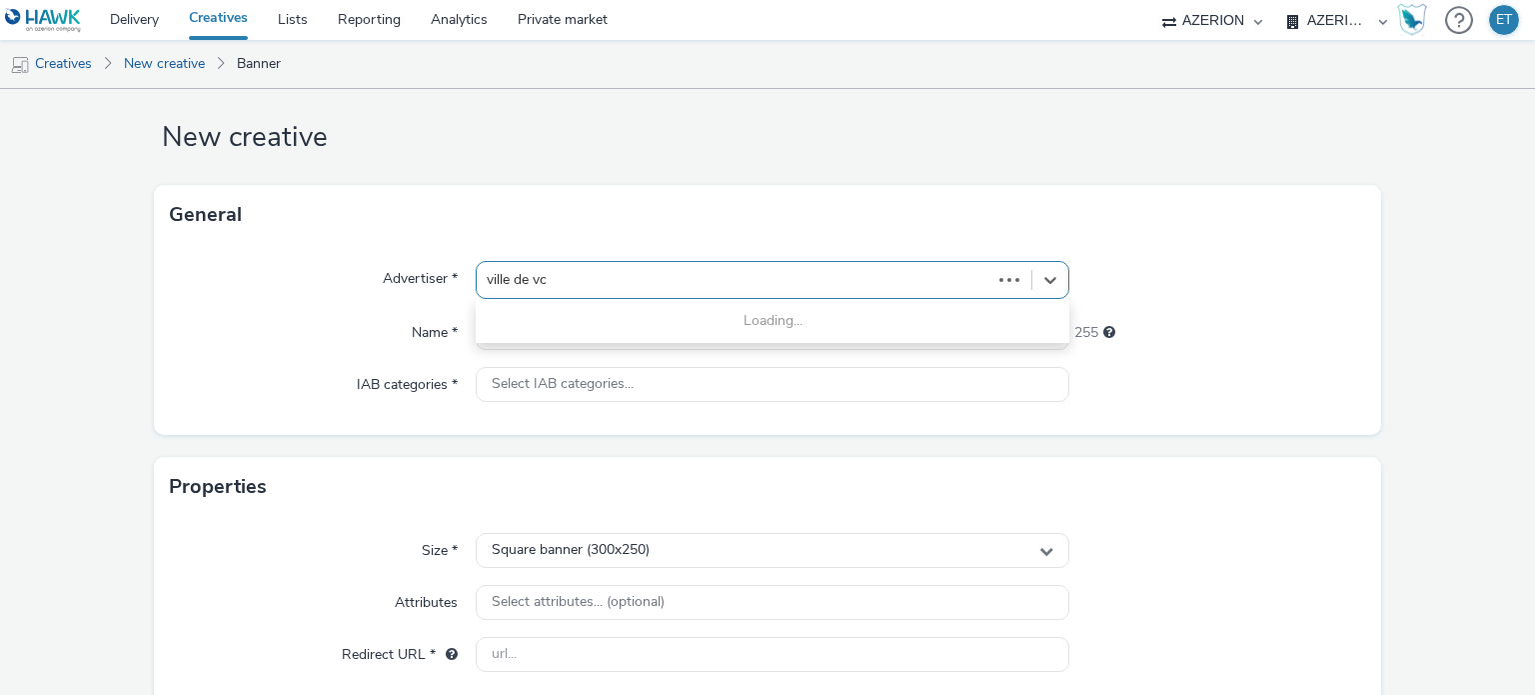
type input "ville de v"
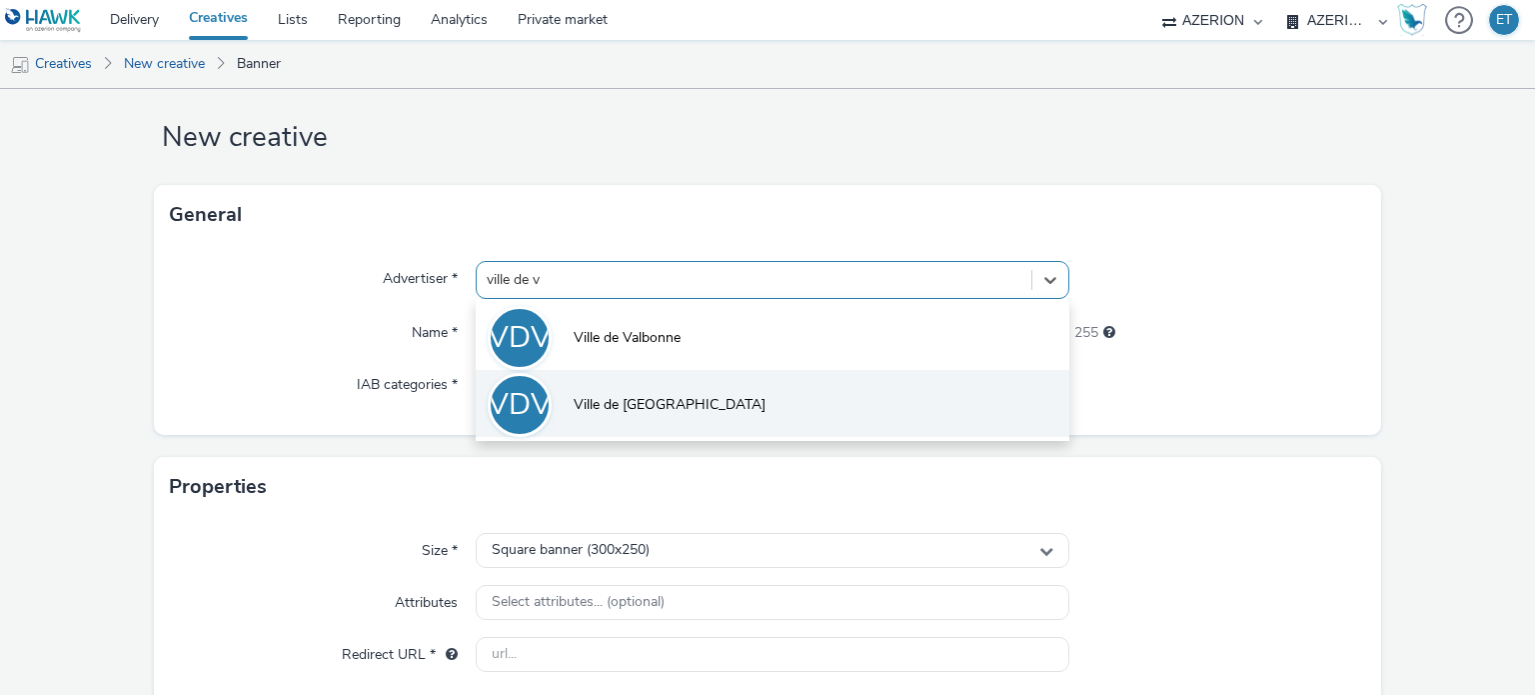
click at [656, 430] on li "VDV Ville de [GEOGRAPHIC_DATA]" at bounding box center [772, 403] width 593 height 67
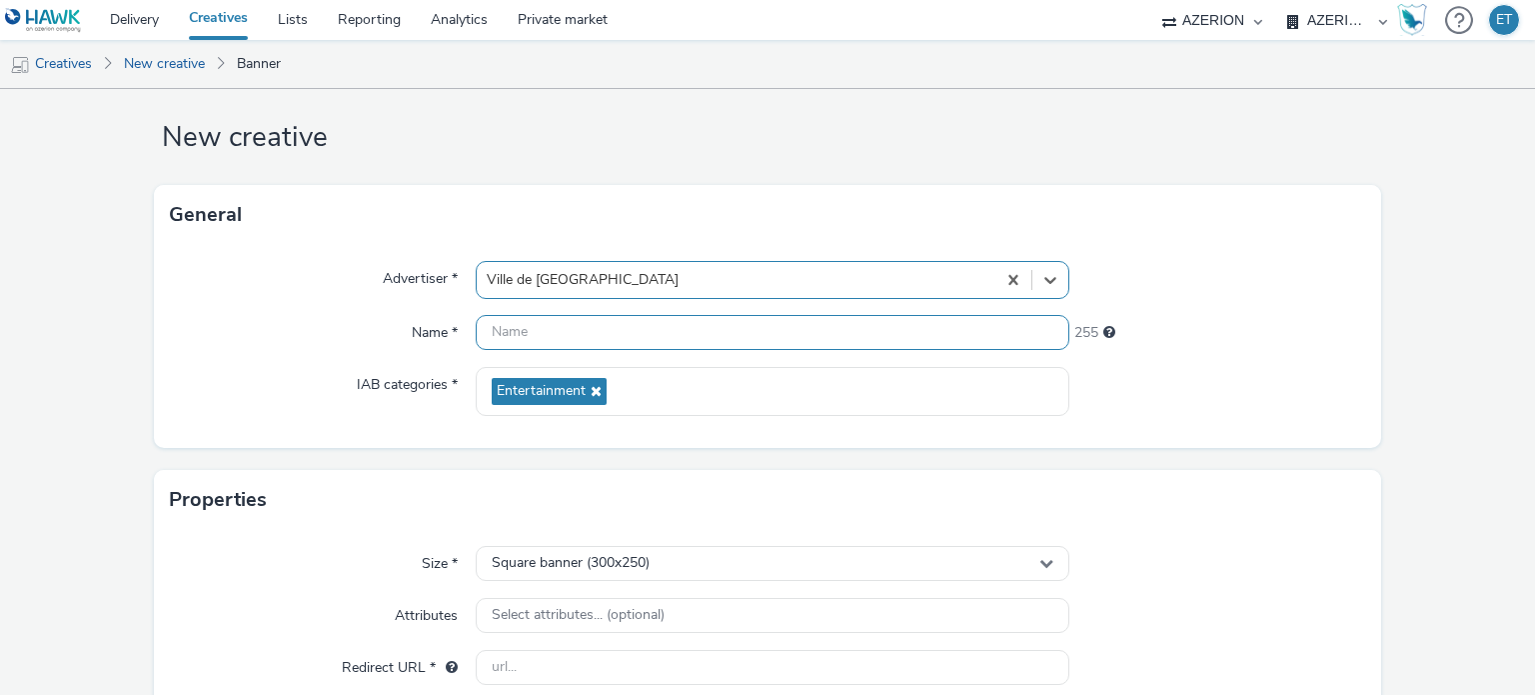
click at [686, 344] on input "text" at bounding box center [772, 332] width 593 height 35
paste input "VilledeVerdun_FaubourgDuBlues_300x250_03.10.2025"
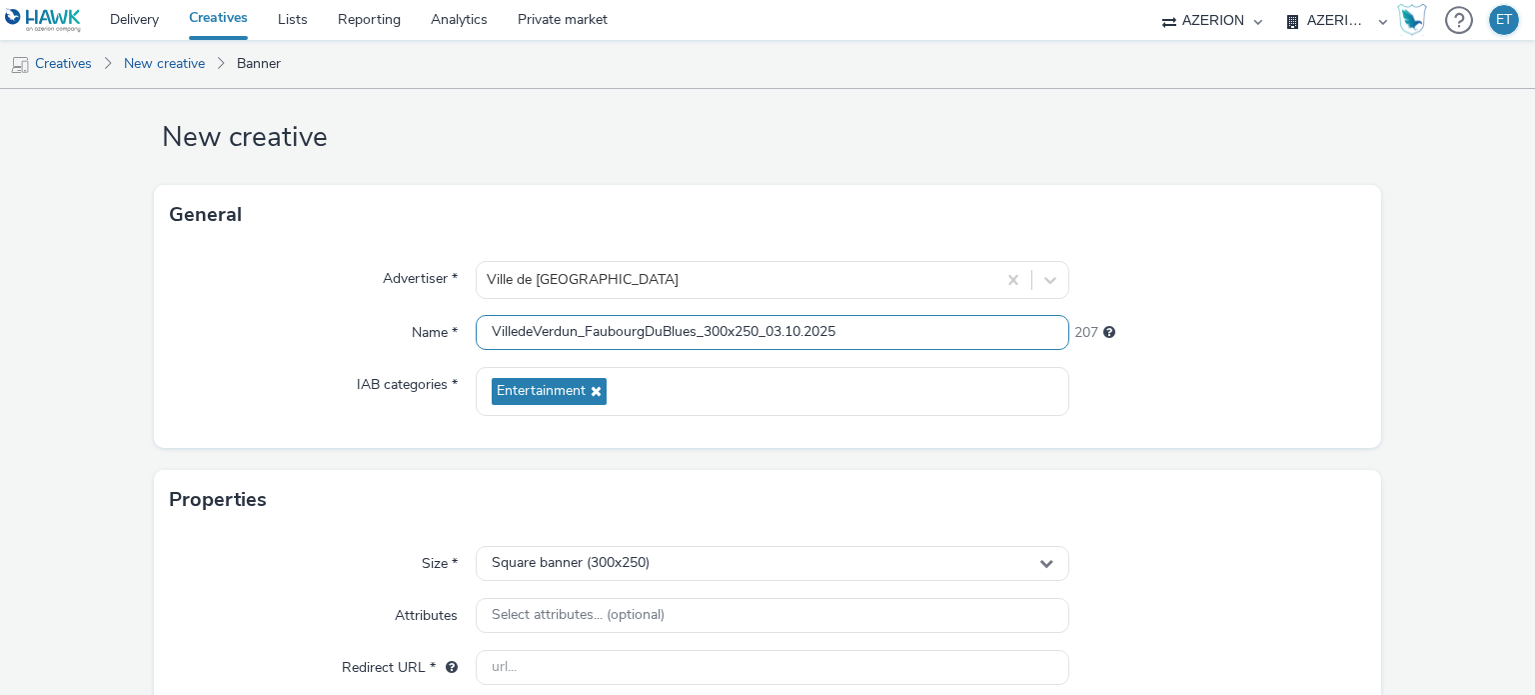
click at [717, 327] on input "VilledeVerdun_FaubourgDuBlues_300x250_03.10.2025" at bounding box center [772, 332] width 593 height 35
type input "VilledeVerdun_FaubourgDuBlues_320x50_03.10.2025"
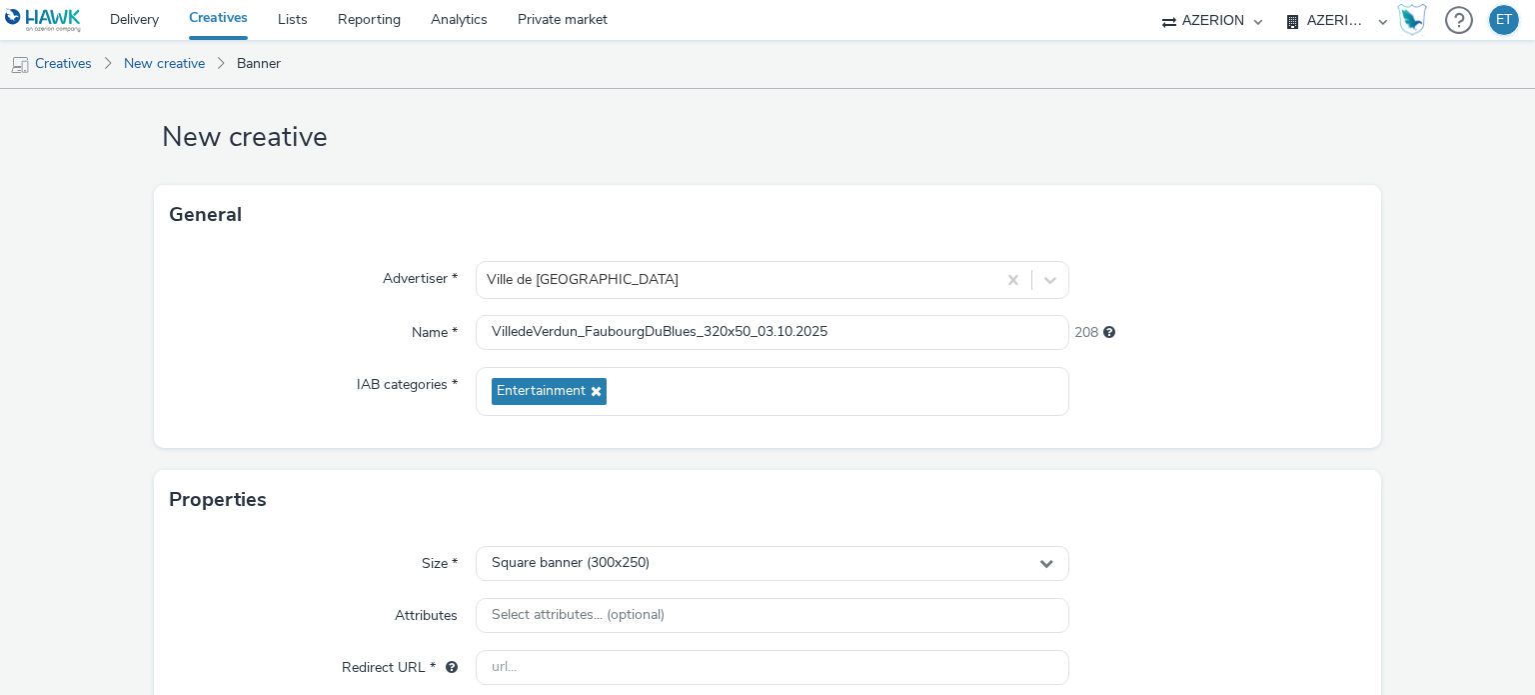
click at [128, 386] on form "New creative General Advertiser * Ville de [GEOGRAPHIC_DATA] Name * VilledeVerd…" at bounding box center [767, 546] width 1535 height 966
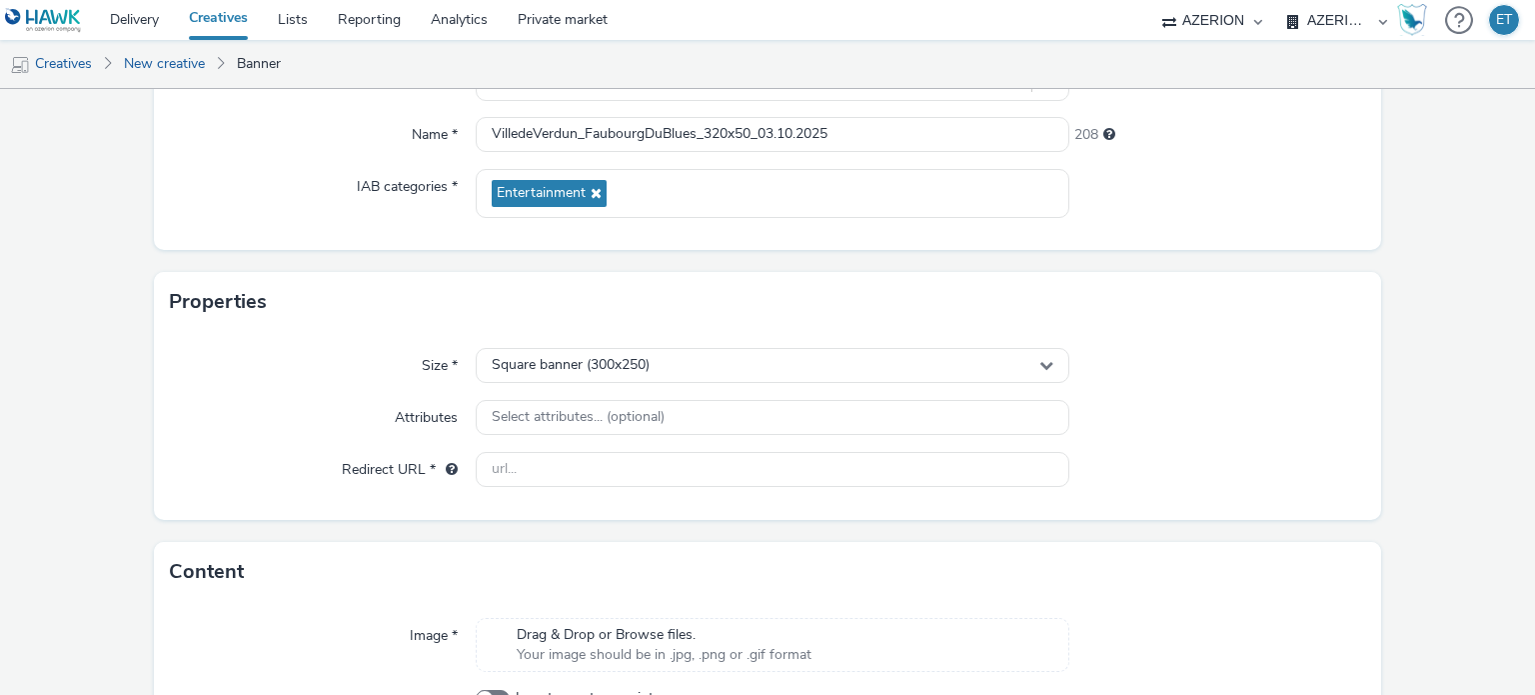
scroll to position [227, 0]
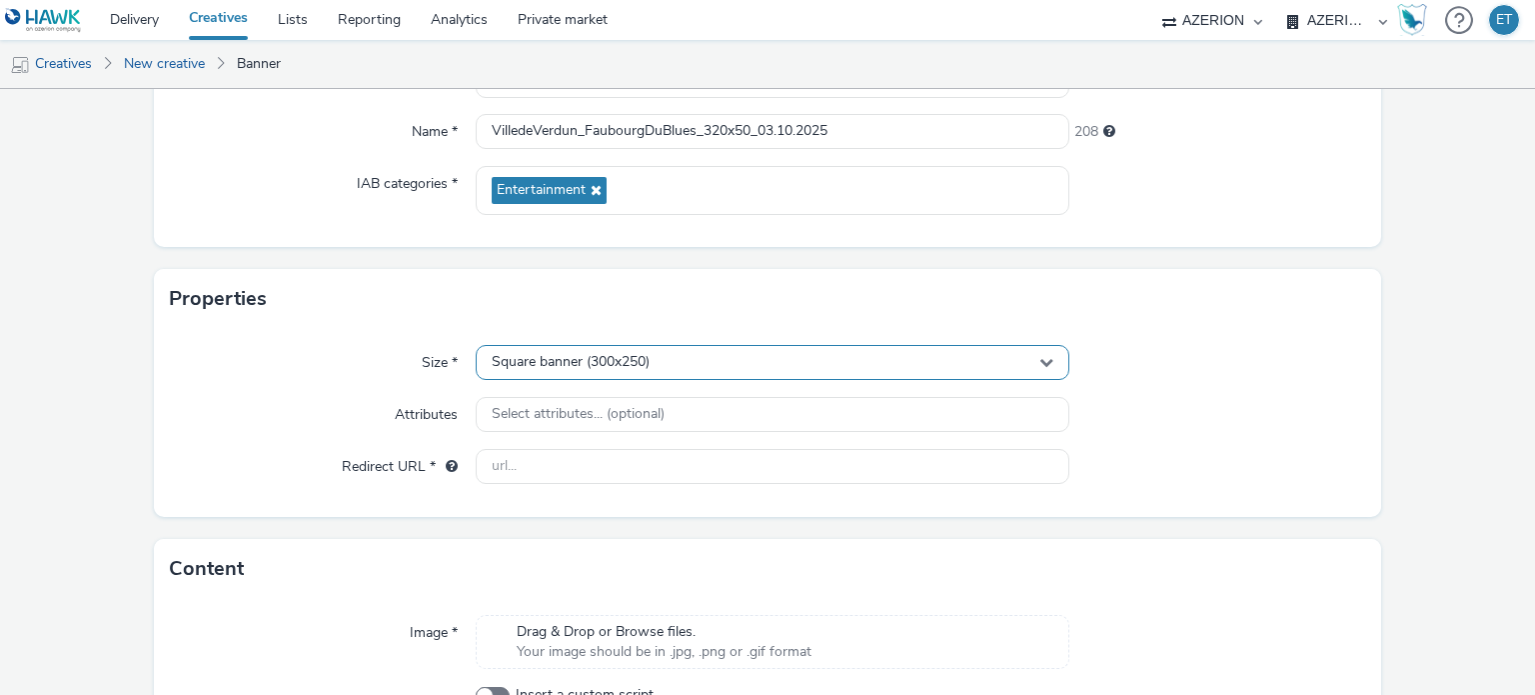
click at [576, 354] on span "Square banner (300x250)" at bounding box center [571, 362] width 158 height 17
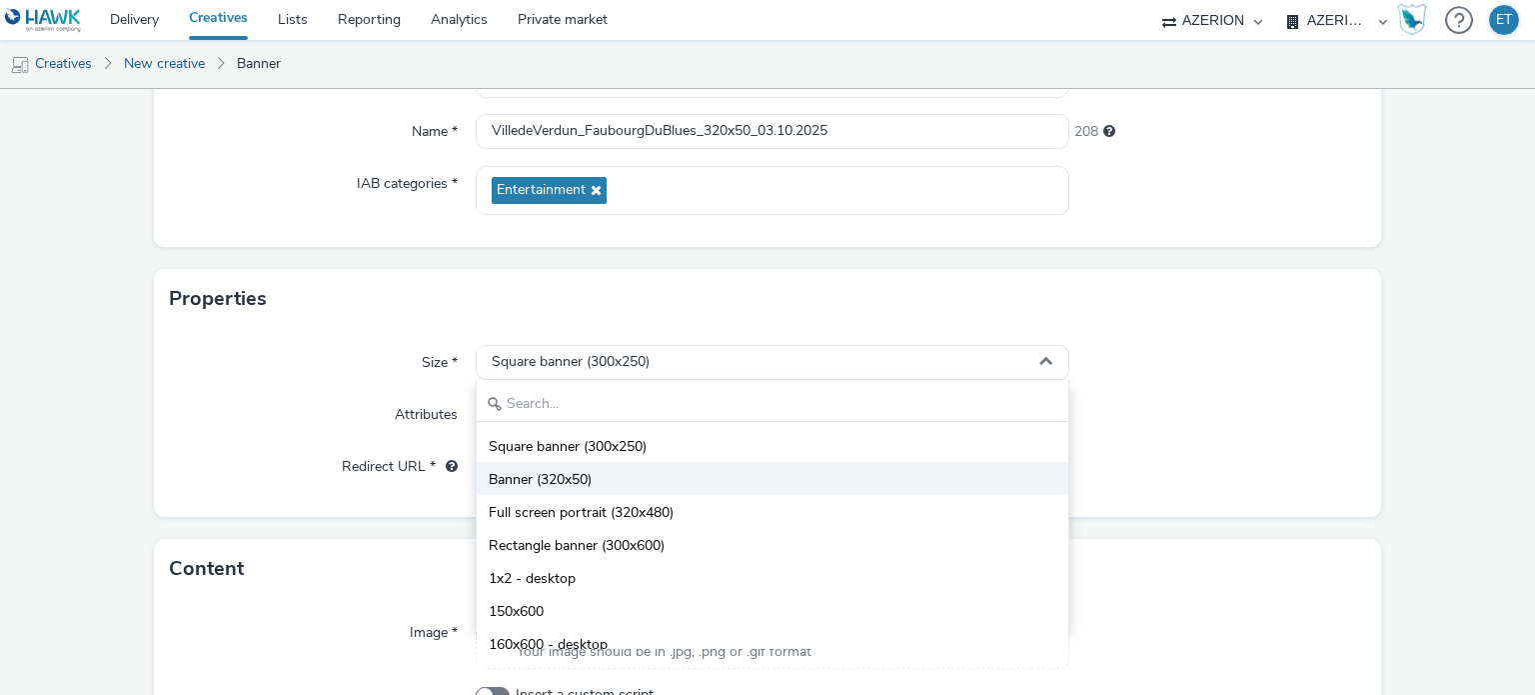
click at [591, 477] on span "Banner (320x50)" at bounding box center [540, 480] width 103 height 20
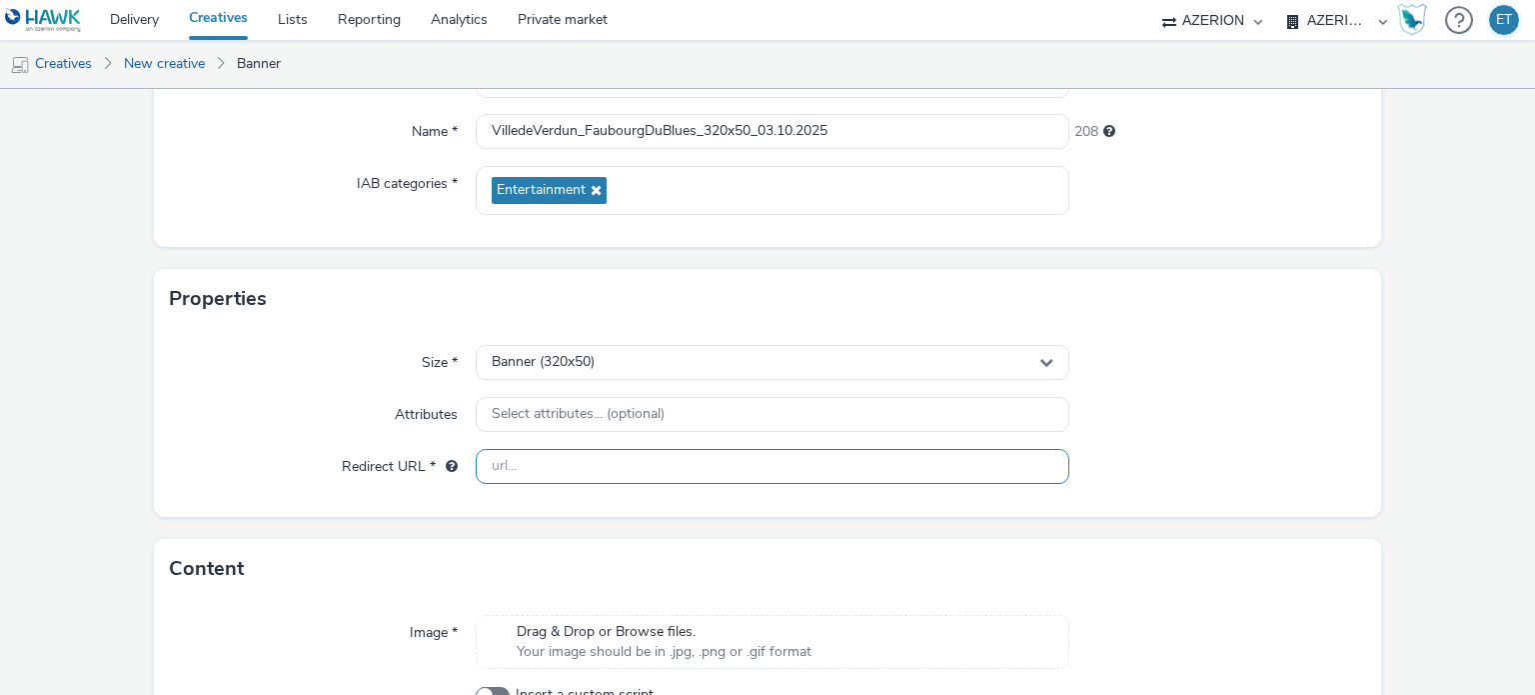
click at [680, 471] on input "text" at bounding box center [772, 466] width 593 height 35
paste input "[URL][DOMAIN_NAME]"
type input "[URL][DOMAIN_NAME]"
click at [104, 511] on form "New creative General Advertiser * Ville de [GEOGRAPHIC_DATA] Name * VilledeVerd…" at bounding box center [767, 345] width 1535 height 966
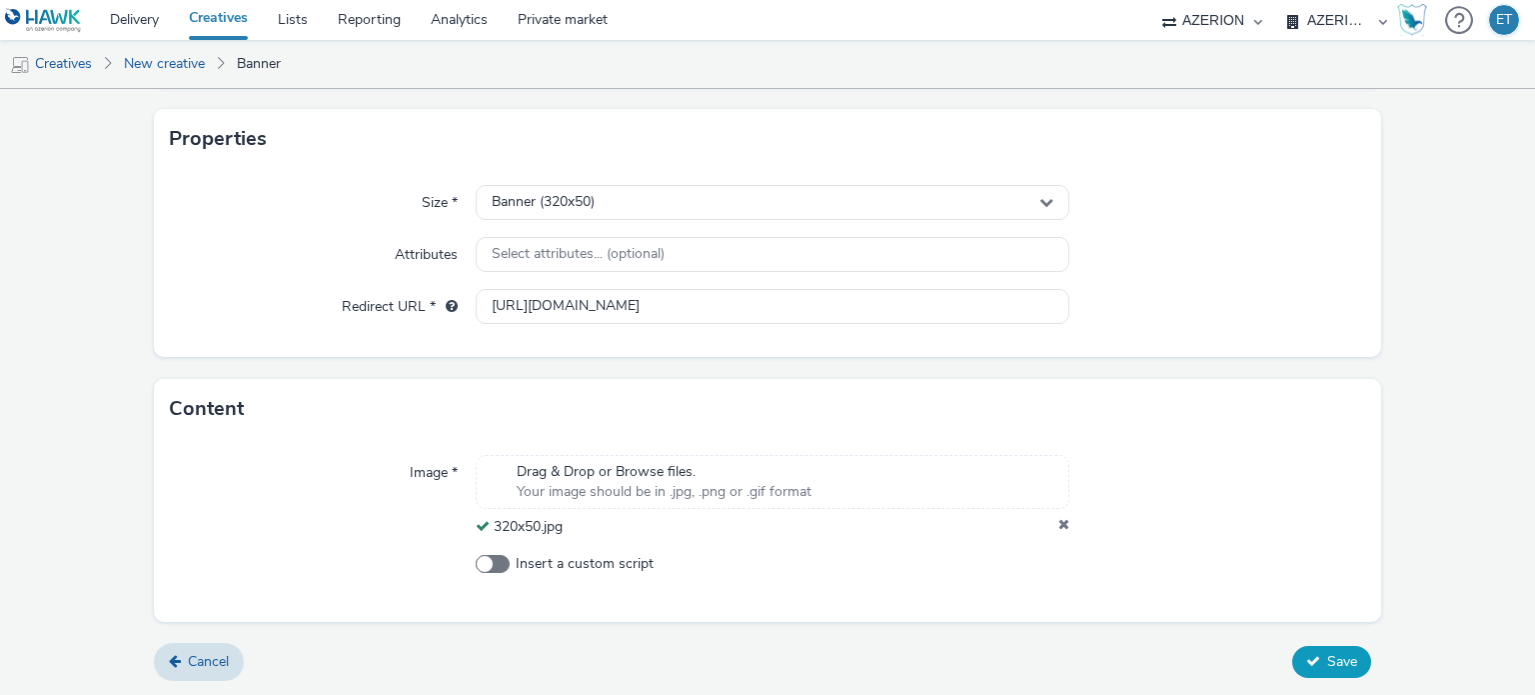
click at [1328, 655] on span "Save" at bounding box center [1343, 661] width 30 height 19
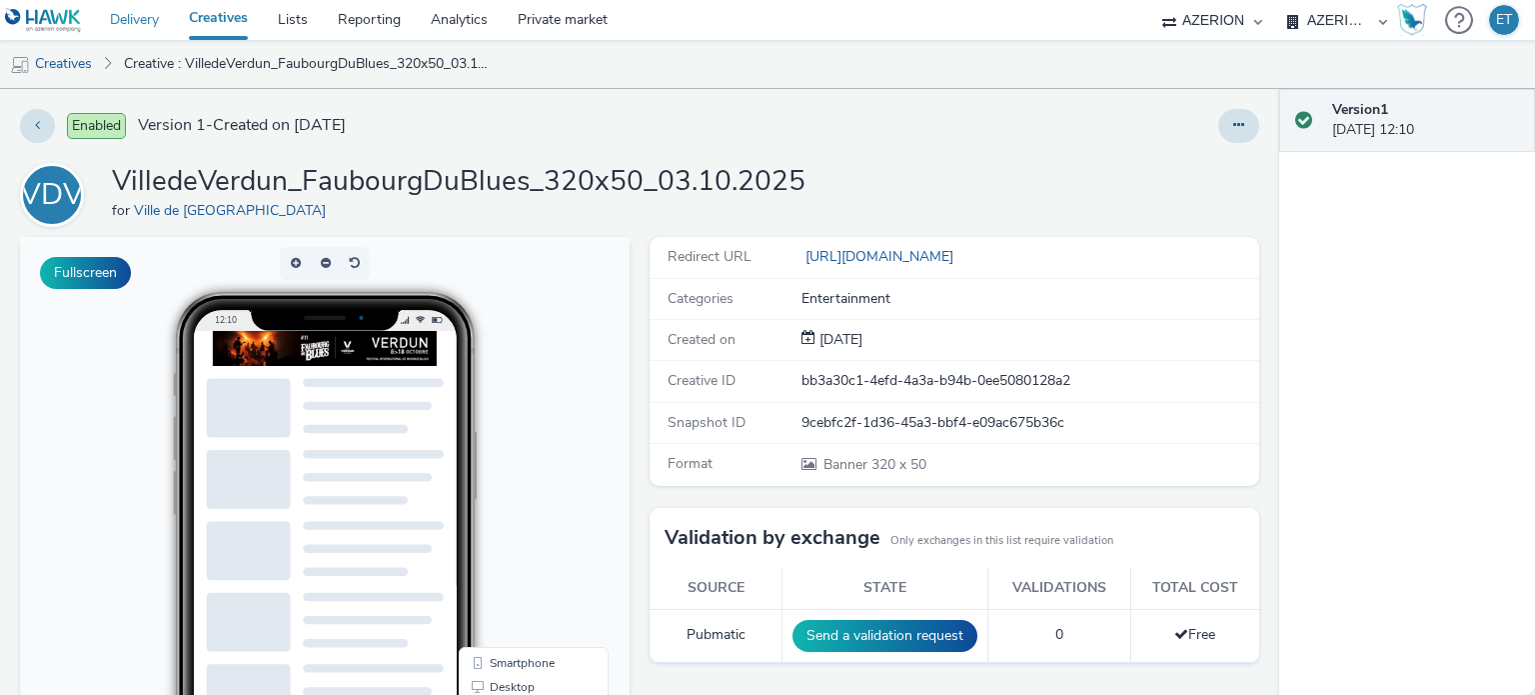
click at [117, 31] on link "Delivery" at bounding box center [134, 20] width 79 height 40
